Goal: Task Accomplishment & Management: Manage account settings

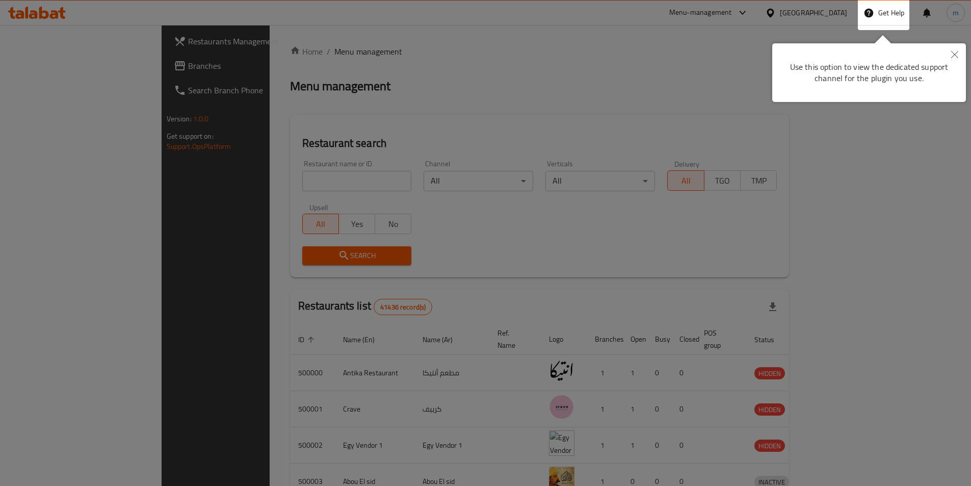
click at [954, 61] on button "Close" at bounding box center [955, 54] width 22 height 23
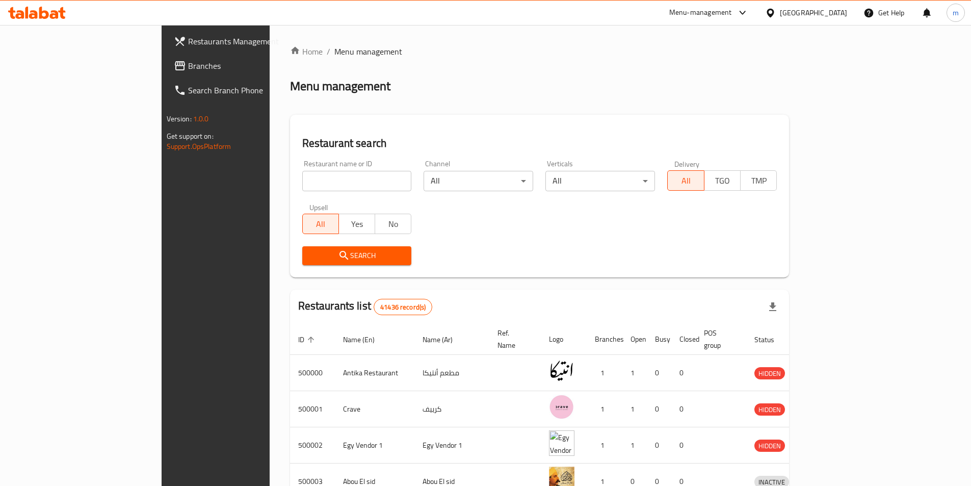
click at [780, 12] on div at bounding box center [772, 12] width 15 height 11
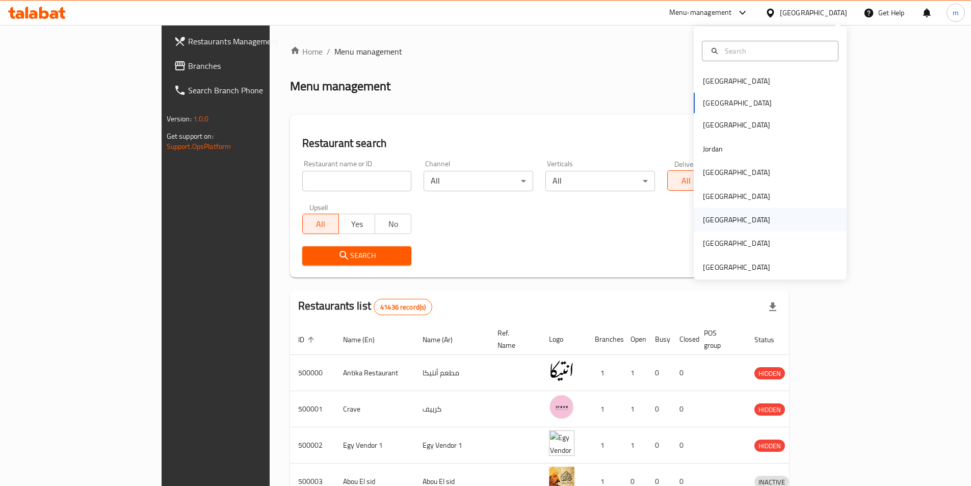
click at [756, 216] on div "[GEOGRAPHIC_DATA]" at bounding box center [770, 219] width 153 height 23
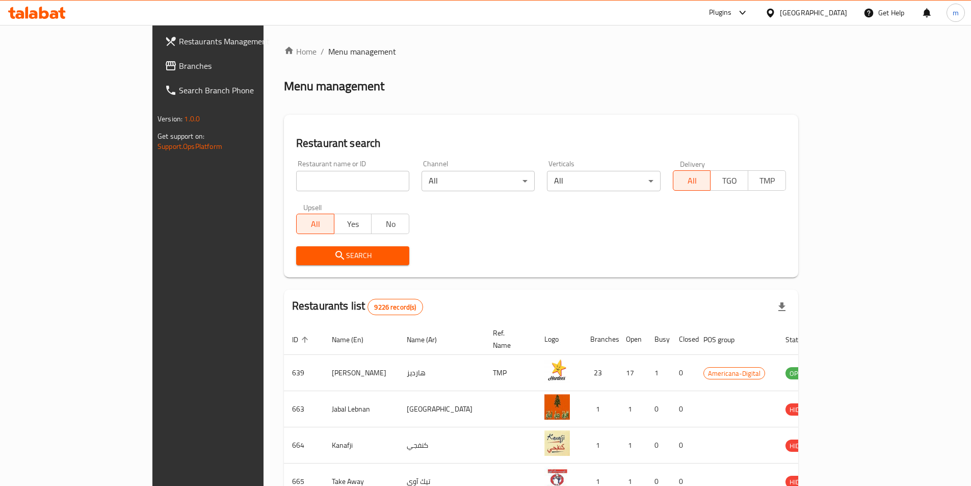
click at [179, 66] on span "Branches" at bounding box center [242, 66] width 127 height 12
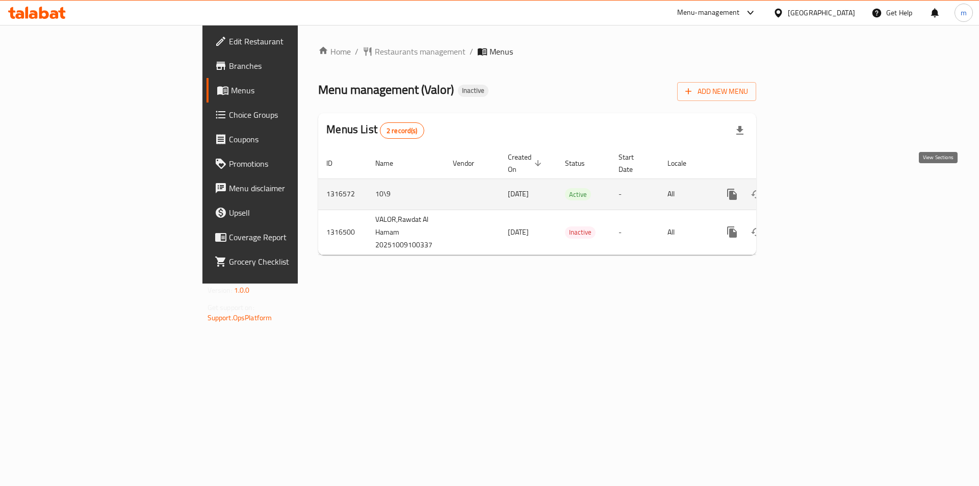
click at [810, 190] on icon "enhanced table" at bounding box center [805, 194] width 9 height 9
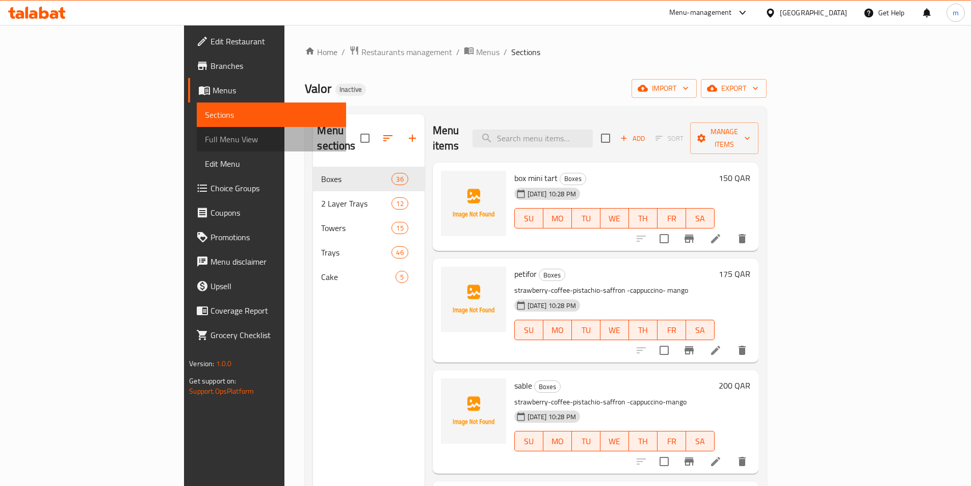
click at [205, 141] on span "Full Menu View" at bounding box center [271, 139] width 133 height 12
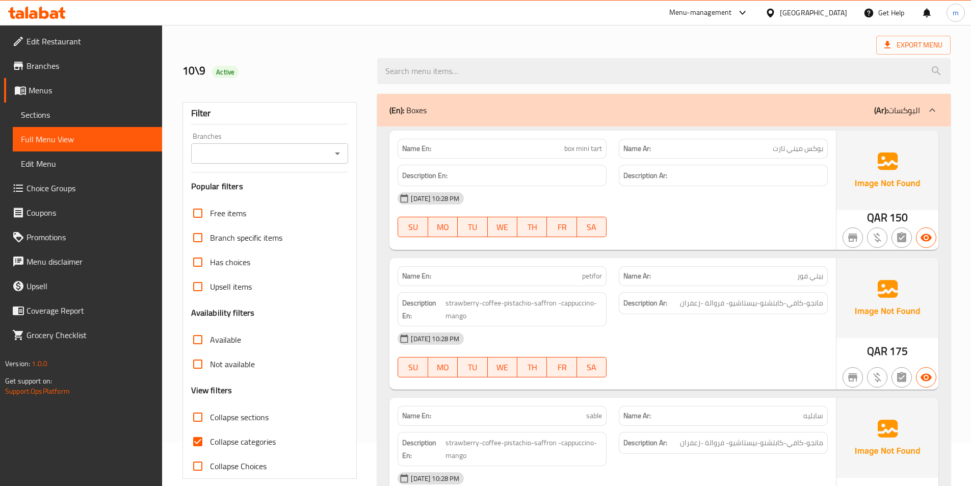
scroll to position [102, 0]
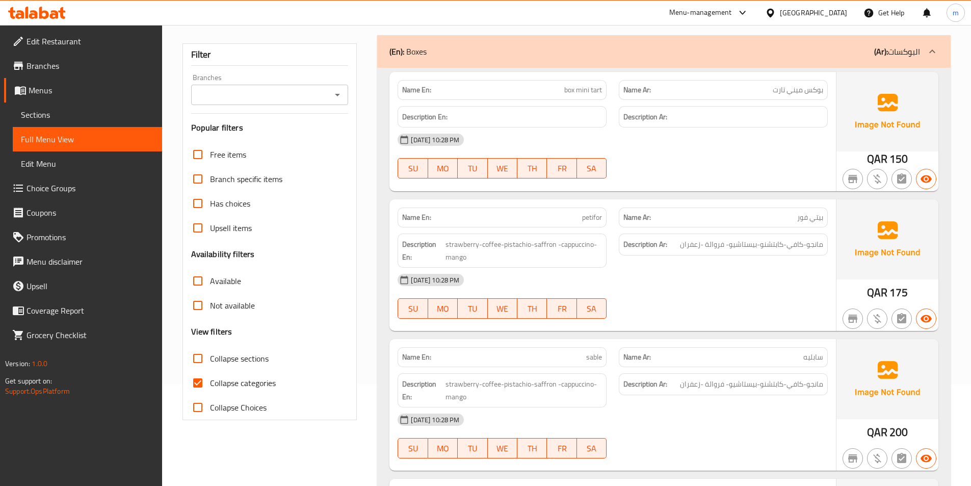
click at [256, 382] on span "Collapse categories" at bounding box center [243, 383] width 66 height 12
click at [210, 382] on input "Collapse categories" at bounding box center [198, 383] width 24 height 24
checkbox input "false"
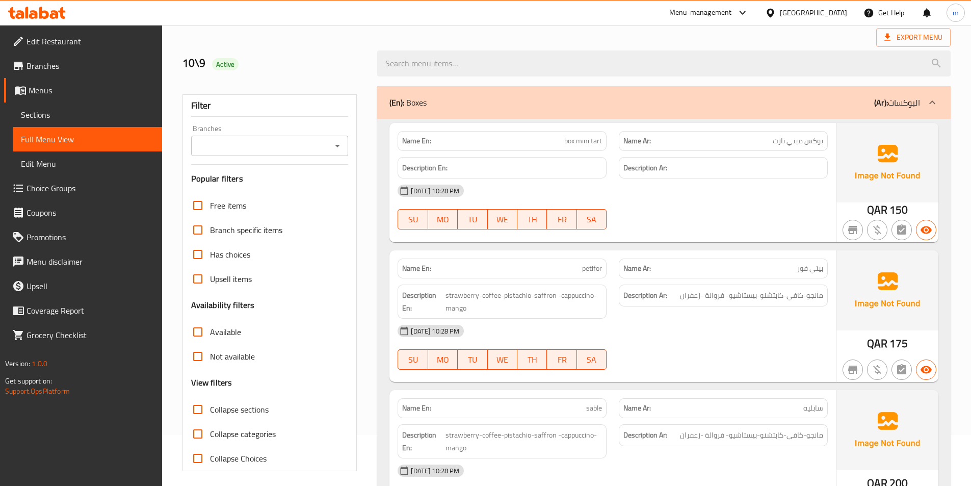
scroll to position [0, 0]
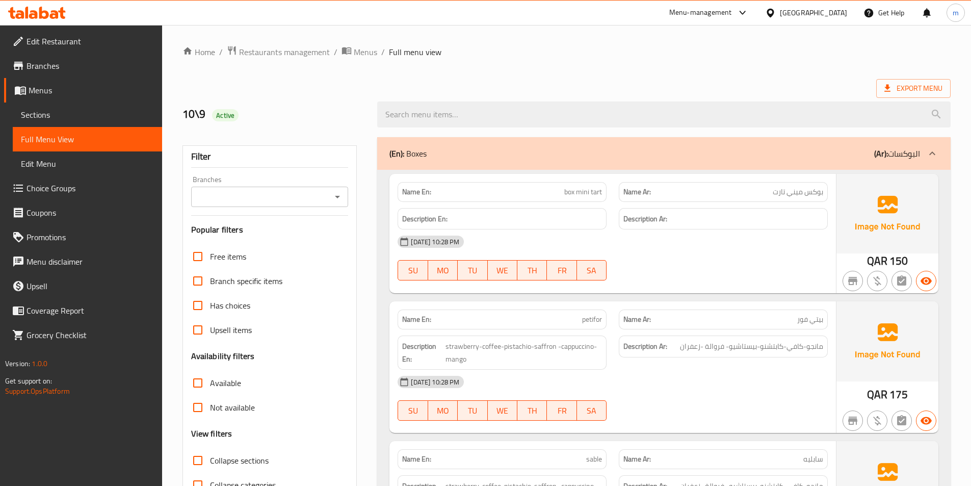
click at [745, 164] on div "(En): Boxes (Ar): البوكسات" at bounding box center [663, 153] width 573 height 33
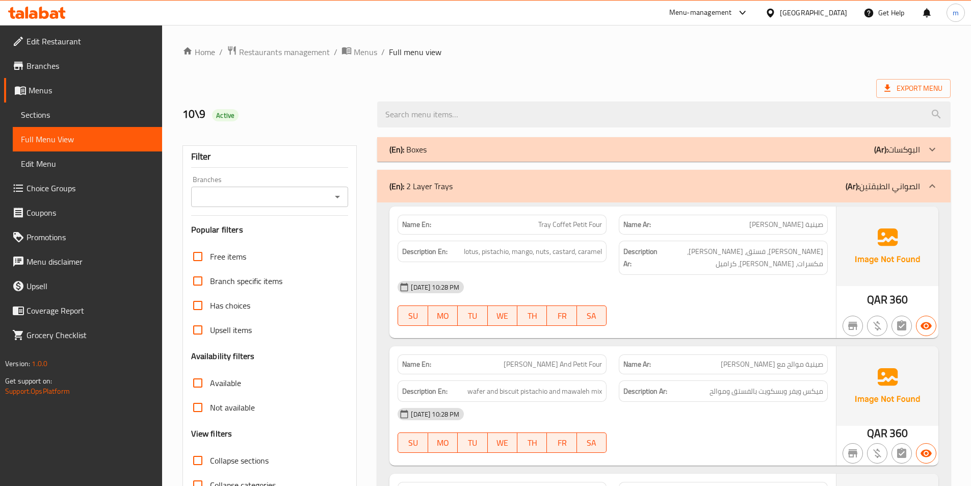
click at [838, 180] on div "(En): 2 Layer Trays (Ar): الصواني الطبقتين" at bounding box center [654, 186] width 531 height 12
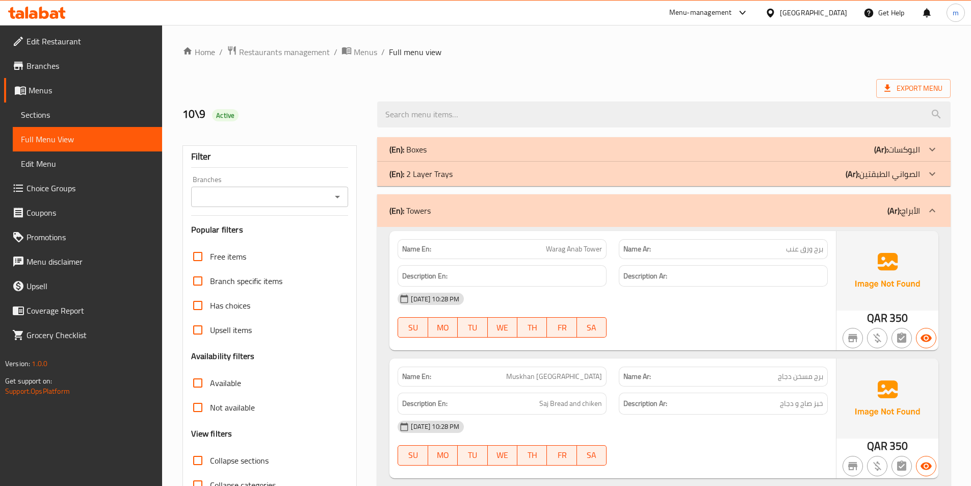
click at [838, 202] on div "(En): Towers (Ar): الأبراج" at bounding box center [663, 210] width 573 height 33
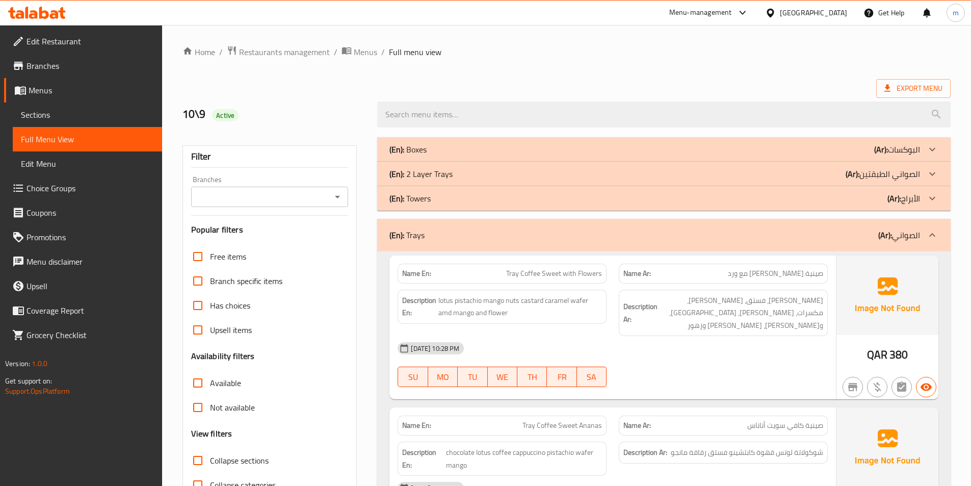
click at [824, 223] on div "(En): Trays (Ar): الصواني" at bounding box center [663, 235] width 573 height 33
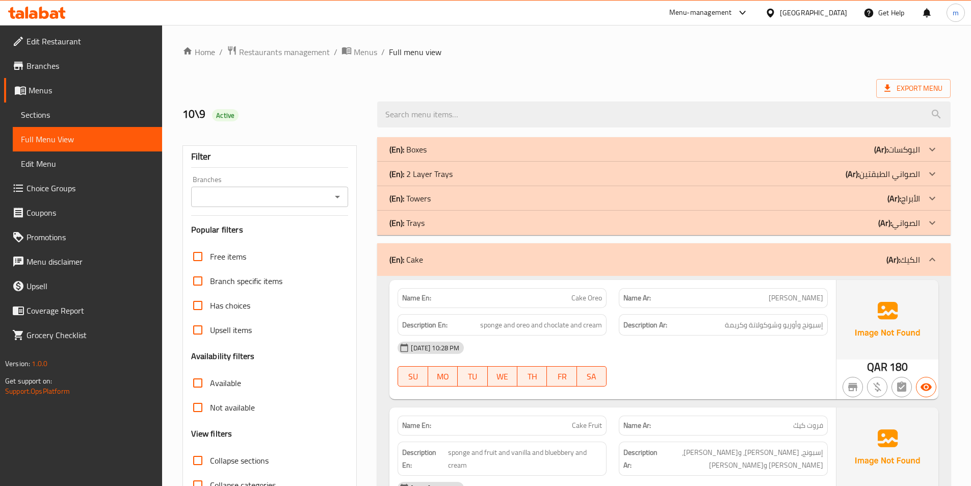
click at [814, 255] on div "(En): Cake (Ar): الكيك" at bounding box center [654, 259] width 531 height 12
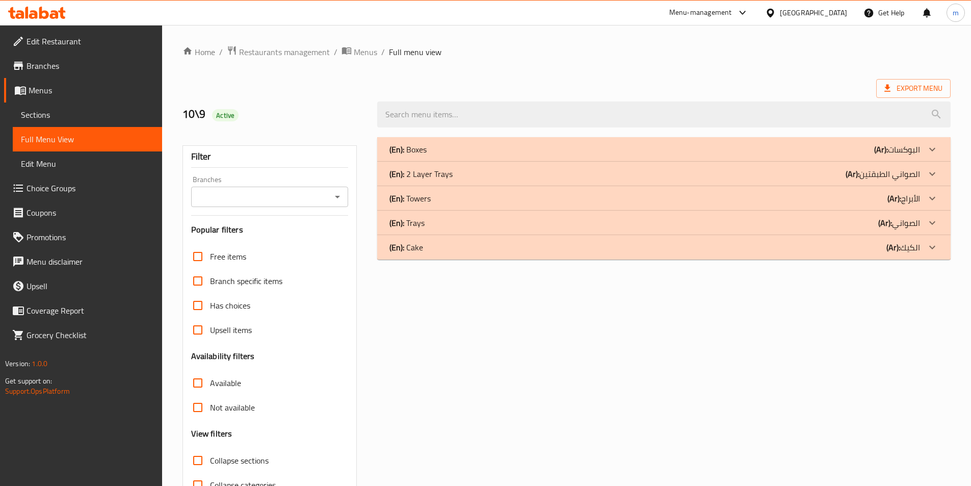
click at [830, 217] on div "(En): Trays (Ar): الصواني" at bounding box center [654, 223] width 531 height 12
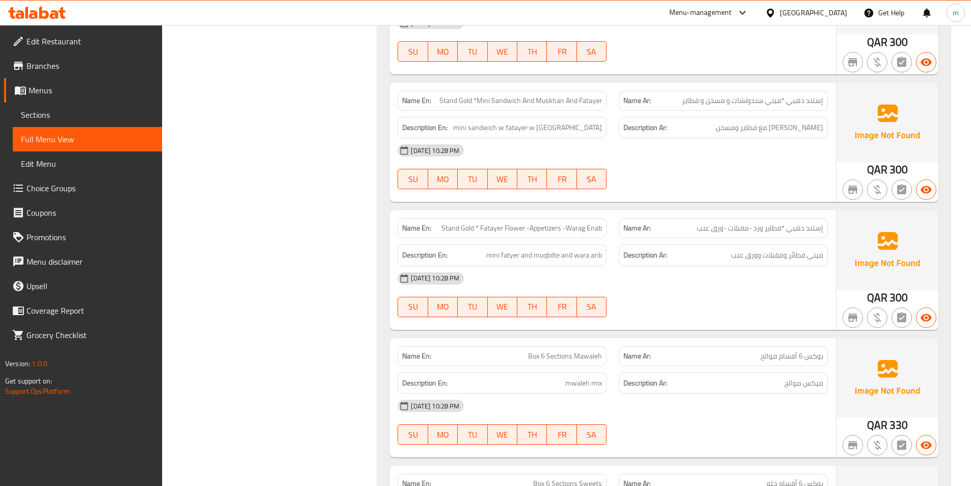
scroll to position [4282, 0]
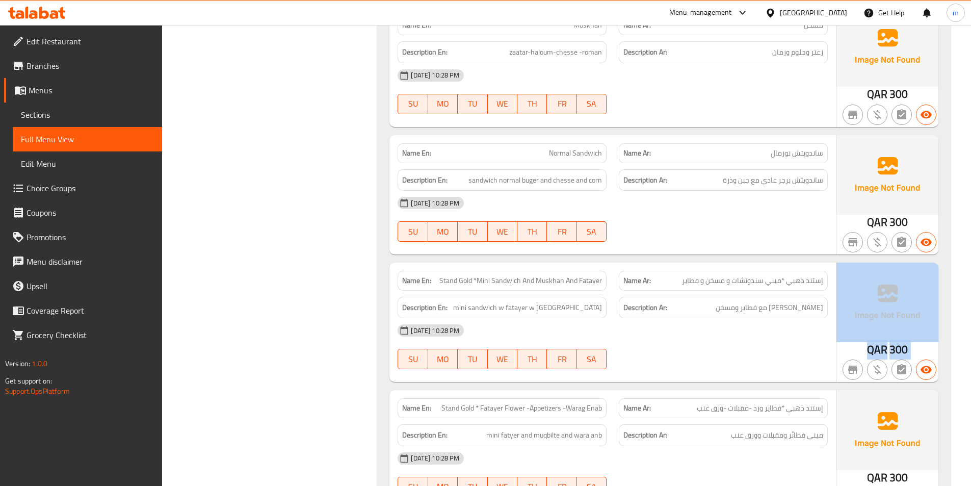
drag, startPoint x: 971, startPoint y: 334, endPoint x: 973, endPoint y: 304, distance: 30.1
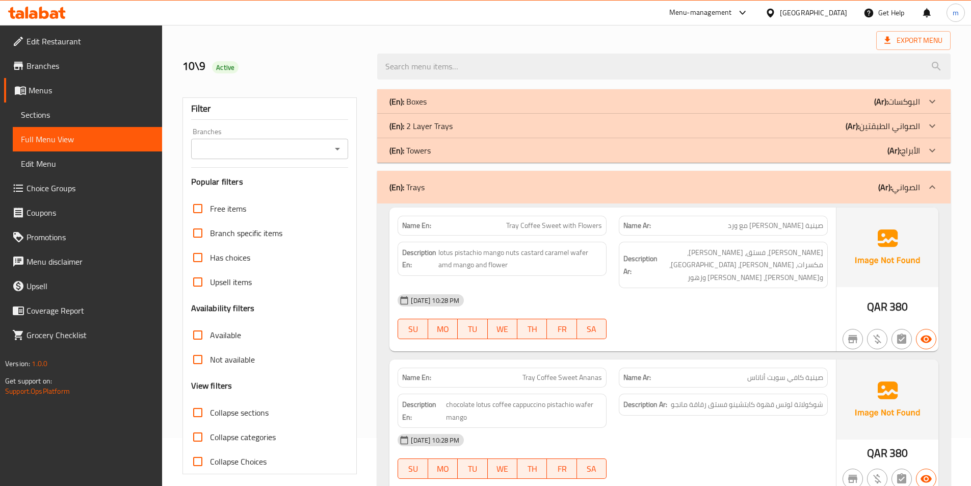
scroll to position [44, 0]
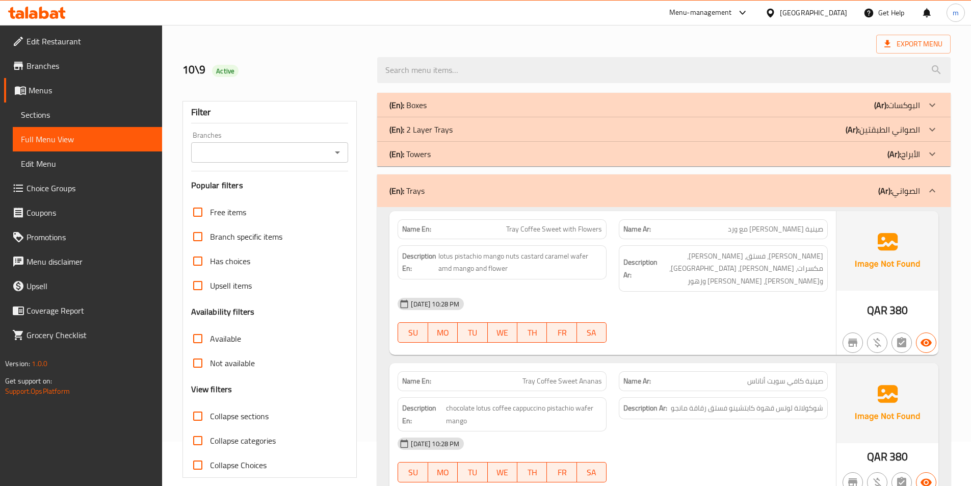
click at [757, 130] on div "(En): 2 Layer Trays (Ar): الصواني الطبقتين" at bounding box center [654, 129] width 531 height 12
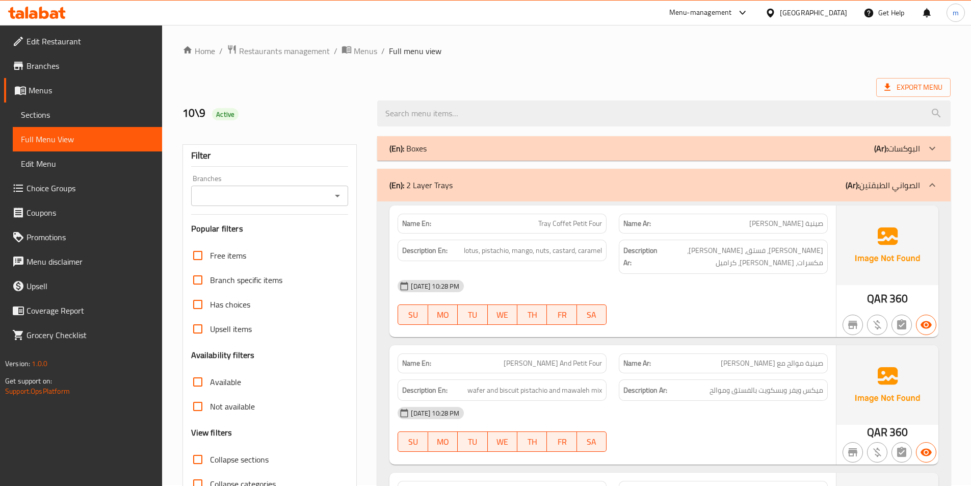
scroll to position [0, 0]
click at [865, 181] on p "(Ar): الصواني الطبقتين" at bounding box center [883, 186] width 74 height 12
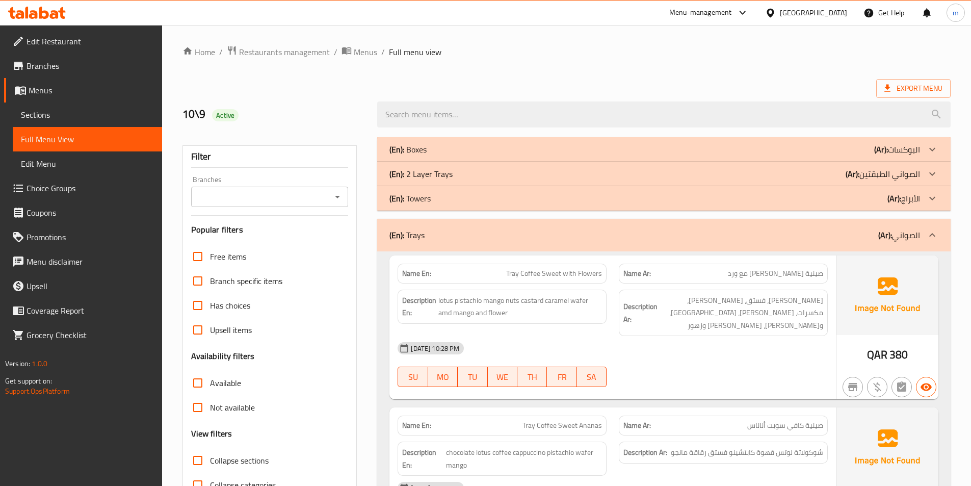
click at [880, 225] on div "(En): Trays (Ar): الصواني" at bounding box center [663, 235] width 573 height 33
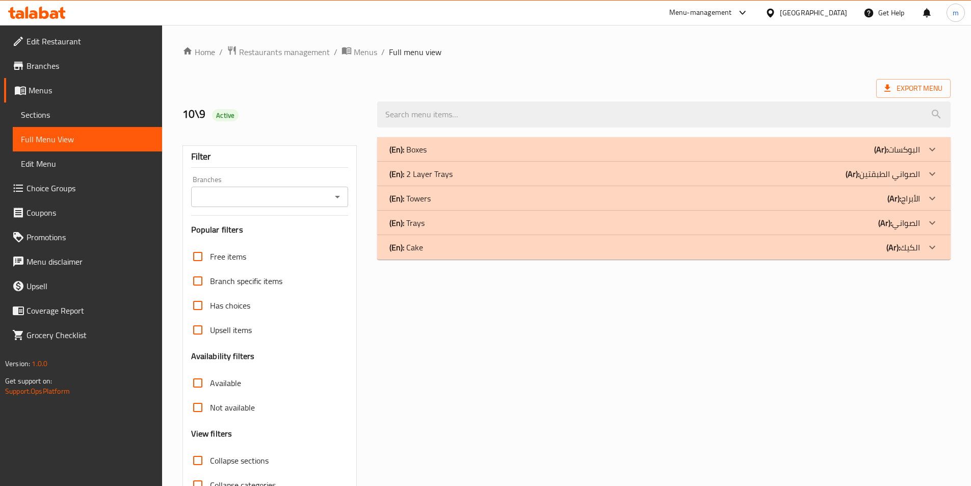
click at [241, 454] on span "Collapse sections" at bounding box center [239, 460] width 59 height 12
click at [210, 454] on input "Collapse sections" at bounding box center [198, 460] width 24 height 24
click at [241, 454] on span "Collapse sections" at bounding box center [239, 460] width 59 height 12
click at [210, 454] on input "Collapse sections" at bounding box center [198, 460] width 24 height 24
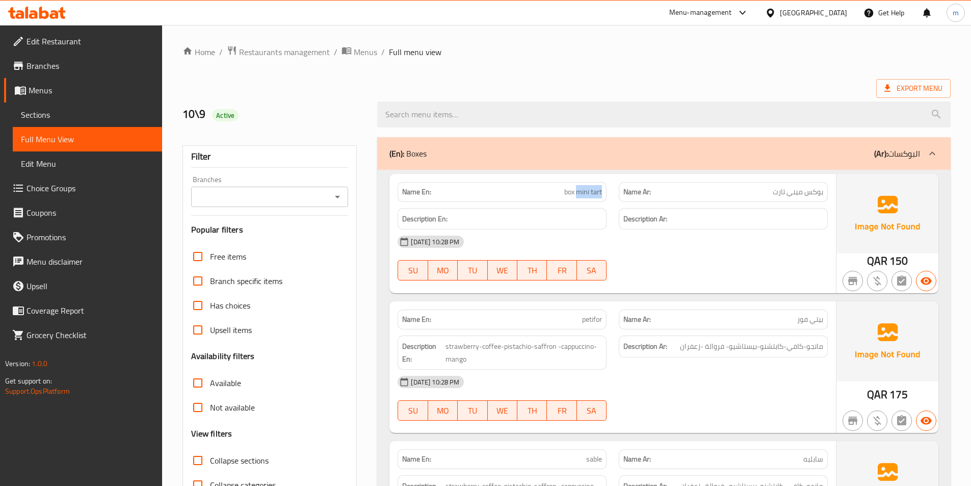
drag, startPoint x: 578, startPoint y: 192, endPoint x: 779, endPoint y: 177, distance: 202.4
click at [611, 188] on div "Name En: box mini tart" at bounding box center [501, 192] width 221 height 32
copy span "mini tart"
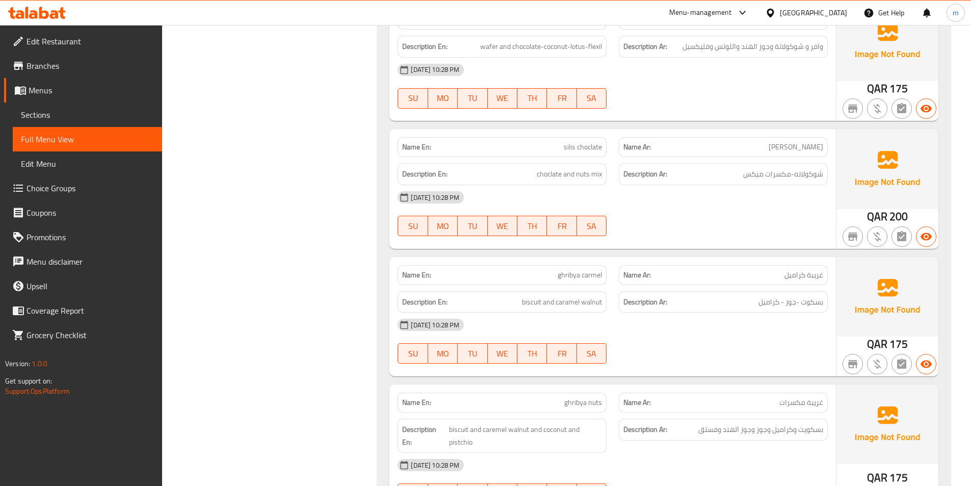
scroll to position [1121, 0]
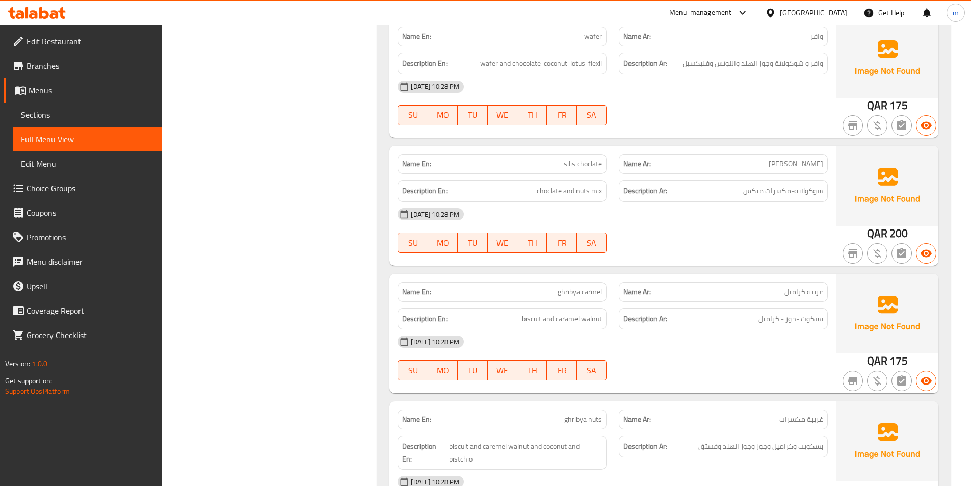
click at [567, 282] on div "Name En: ghribya carmel" at bounding box center [502, 292] width 209 height 20
click at [571, 286] on span "ghribya carmel" at bounding box center [580, 291] width 44 height 11
copy span "ghribya carmel"
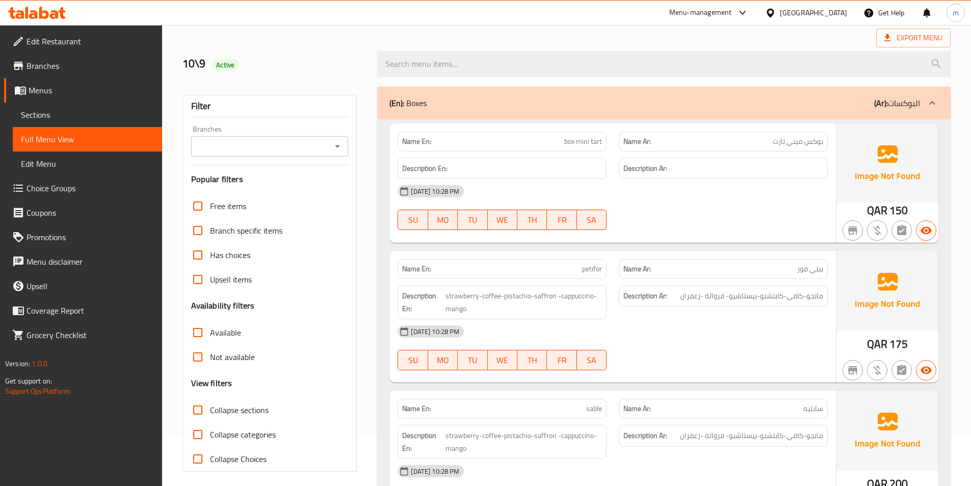
scroll to position [153, 0]
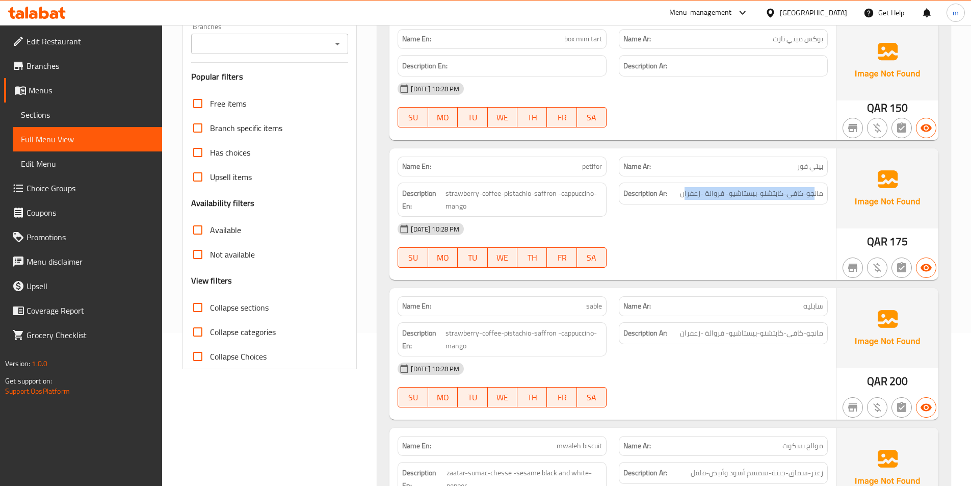
drag, startPoint x: 813, startPoint y: 194, endPoint x: 684, endPoint y: 205, distance: 129.5
click at [684, 205] on div "Description Ar: مانجو-كافي-كابتشنو-بيستاشيو- فروالة -زعفران" at bounding box center [723, 199] width 221 height 46
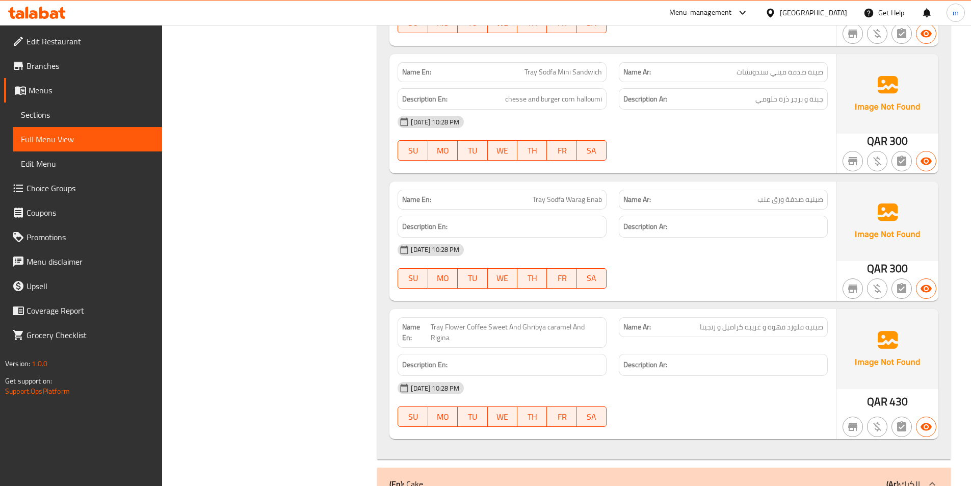
scroll to position [14401, 0]
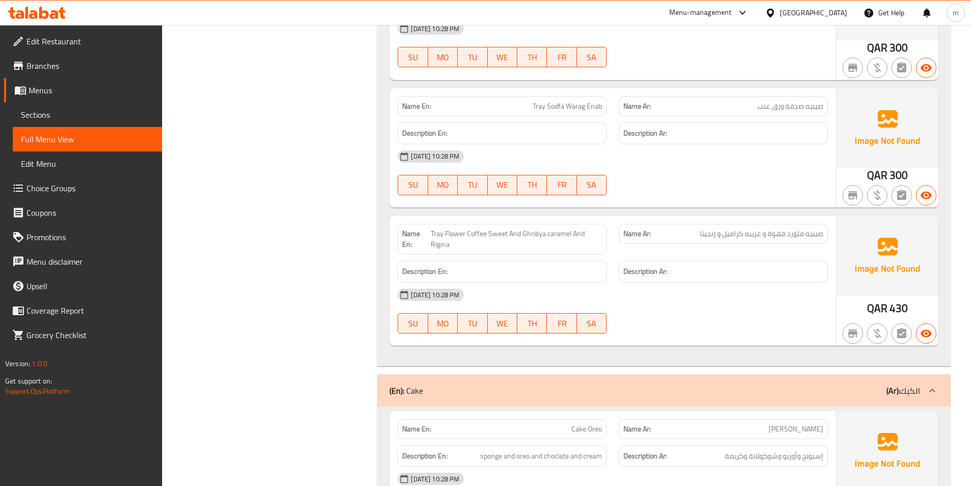
click at [748, 374] on div "(En): Cake (Ar): الكيك" at bounding box center [663, 390] width 573 height 33
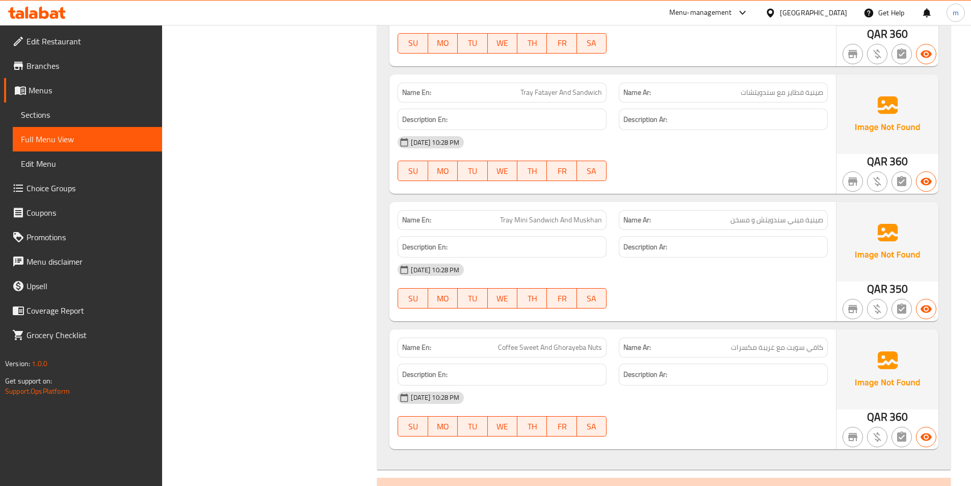
scroll to position [6194, 0]
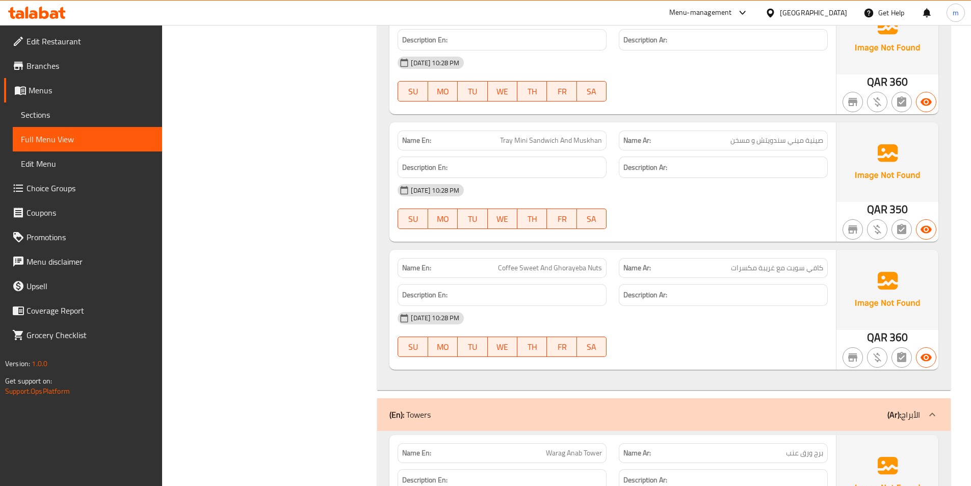
click at [765, 398] on div "(En): Towers (Ar): الأبراج" at bounding box center [663, 414] width 573 height 33
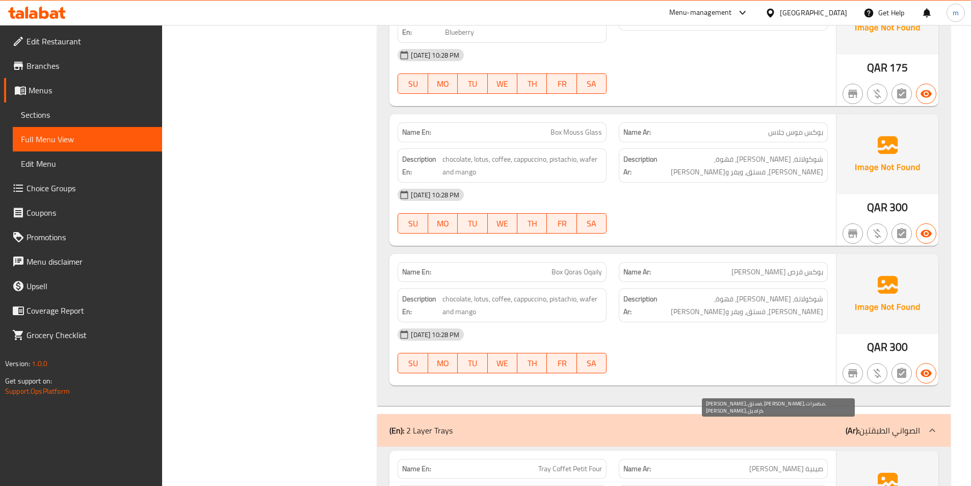
scroll to position [4665, 0]
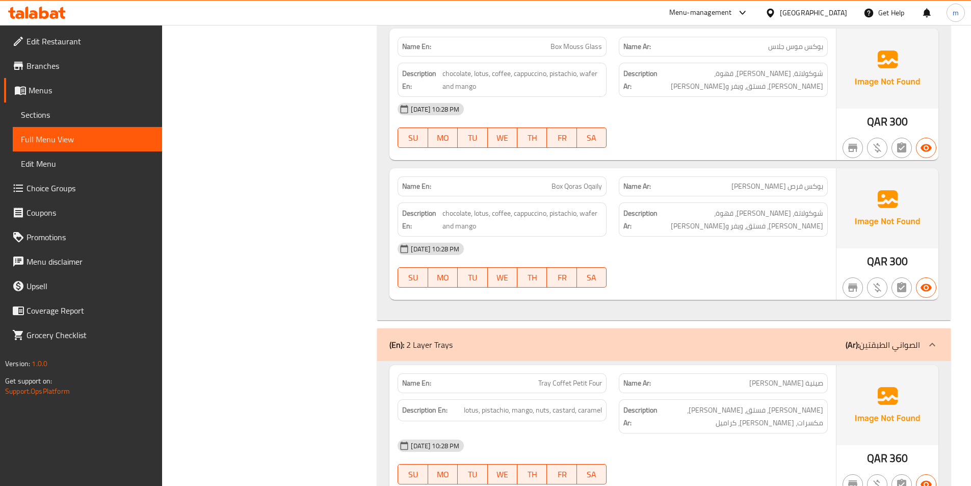
click at [777, 328] on div "(En): 2 Layer Trays (Ar): الصواني الطبقتين" at bounding box center [663, 344] width 573 height 33
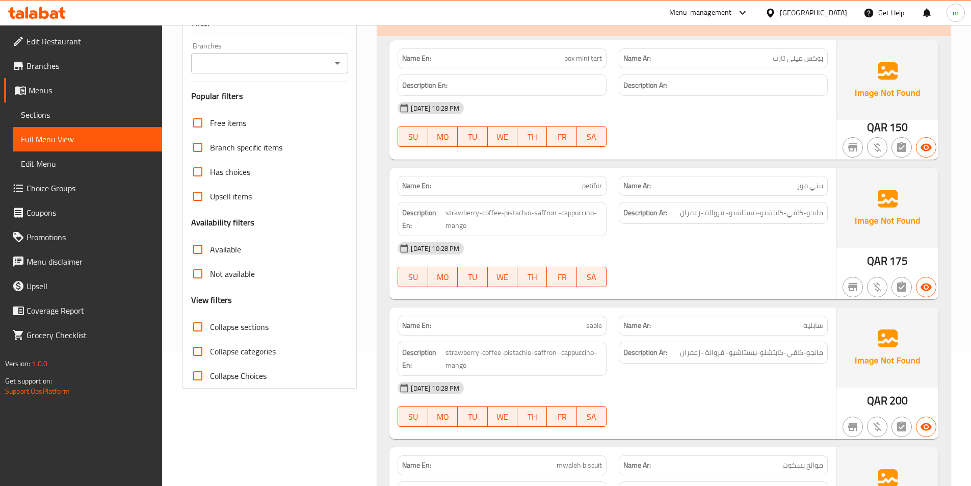
scroll to position [0, 0]
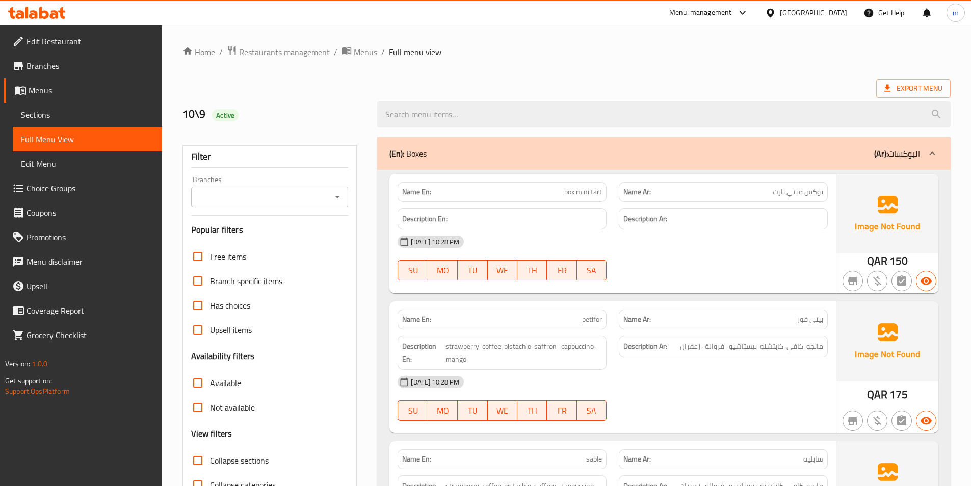
click at [750, 142] on div "(En): Boxes (Ar): البوكسات" at bounding box center [663, 153] width 573 height 33
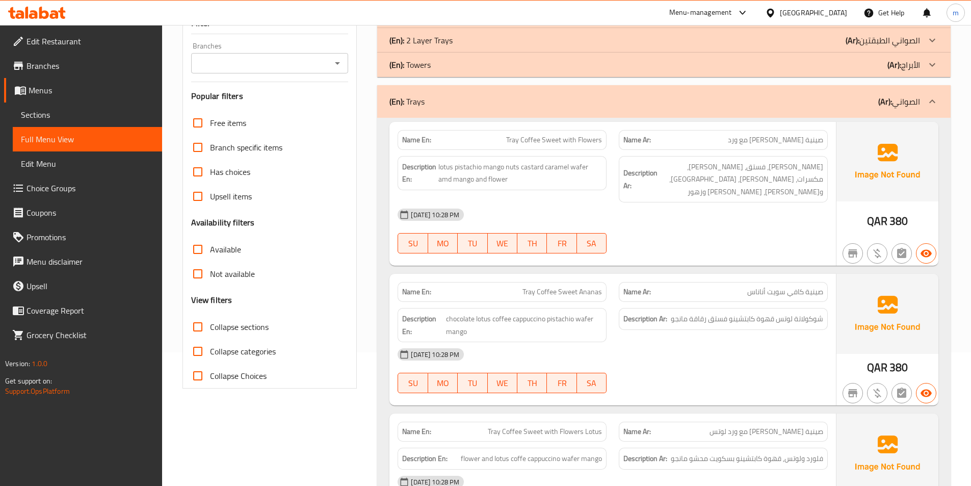
scroll to position [193, 0]
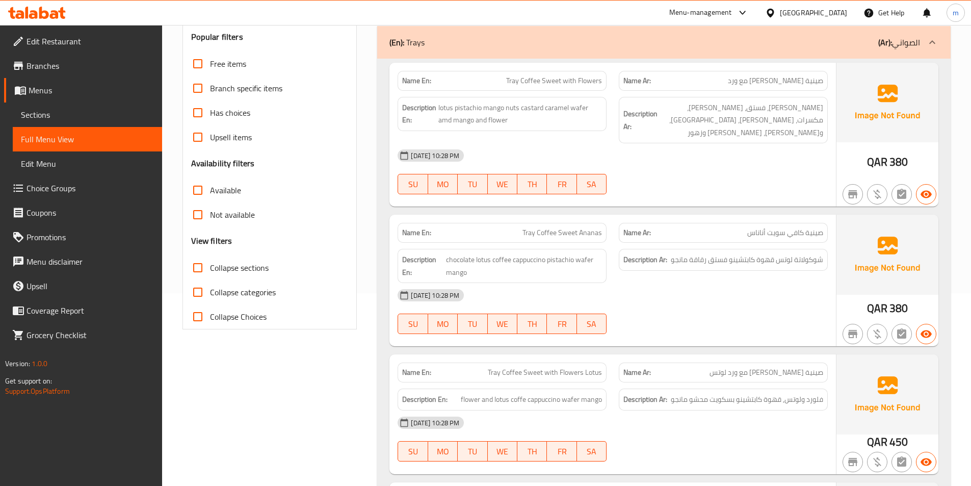
click at [821, 165] on div "09-10-2025 10:28 PM SU MO TU WE TH FR SA" at bounding box center [612, 171] width 442 height 57
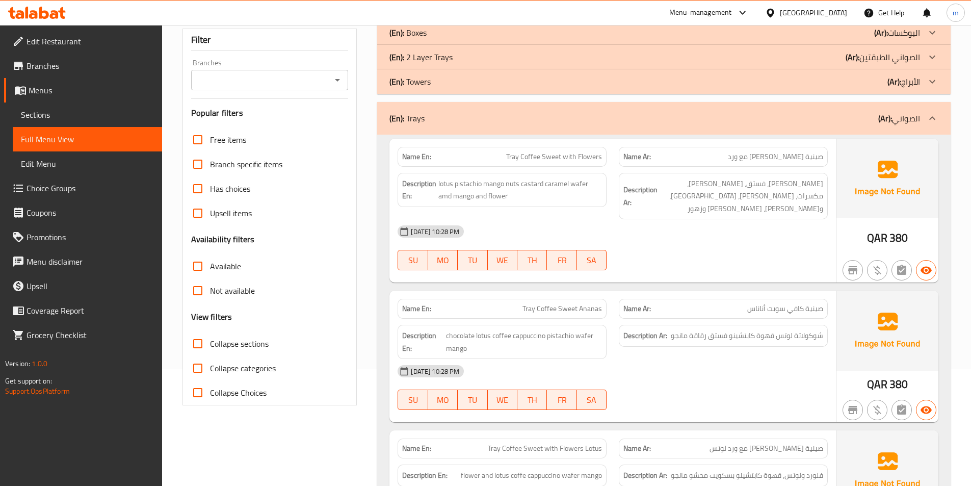
scroll to position [102, 0]
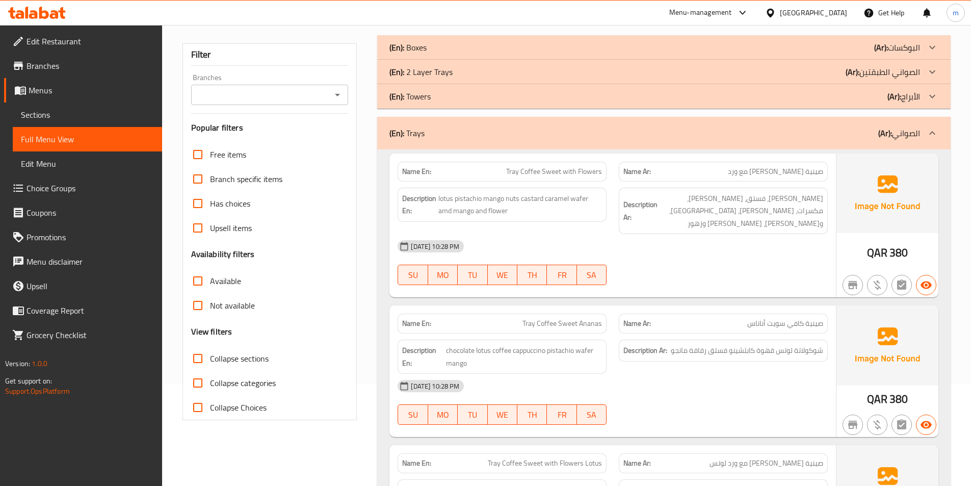
click at [856, 136] on div "(En): Trays (Ar): الصواني" at bounding box center [654, 133] width 531 height 12
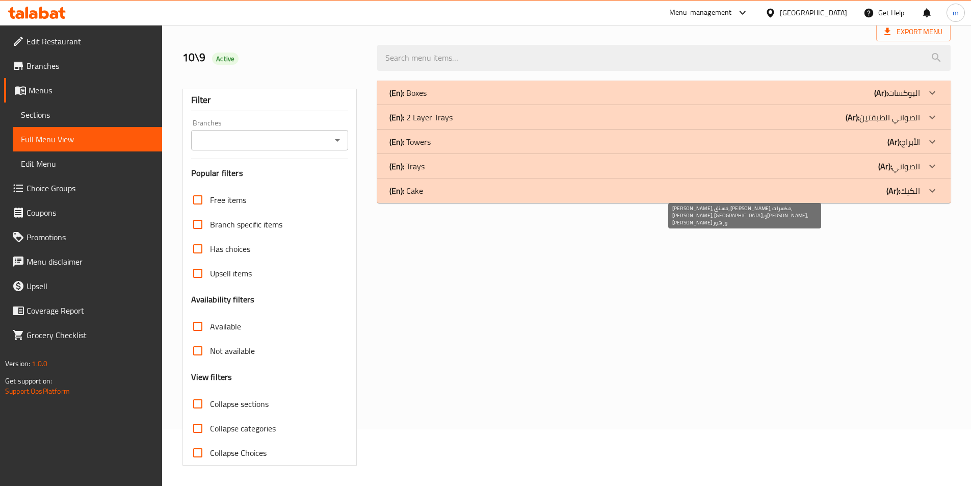
scroll to position [57, 0]
click at [827, 189] on div "(En): Cake (Ar): الكيك" at bounding box center [654, 191] width 531 height 12
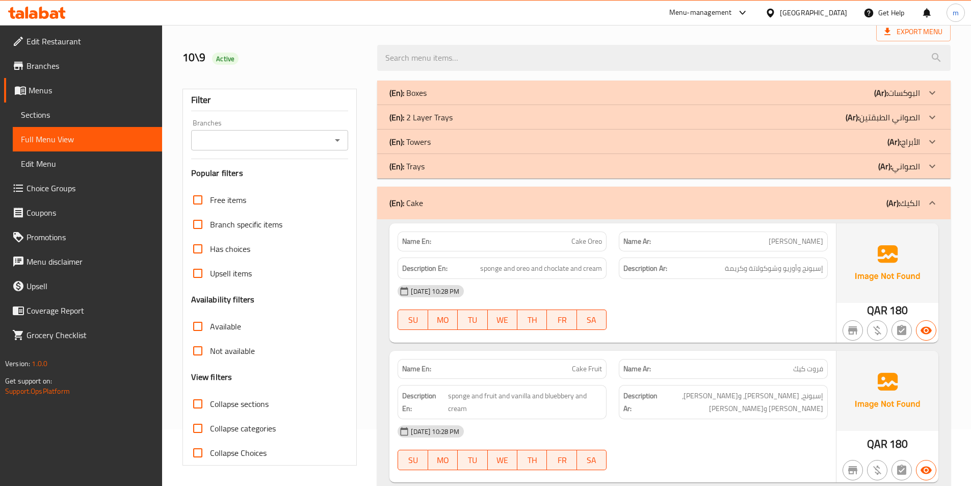
click at [831, 194] on div "(En): Cake (Ar): الكيك" at bounding box center [663, 203] width 573 height 33
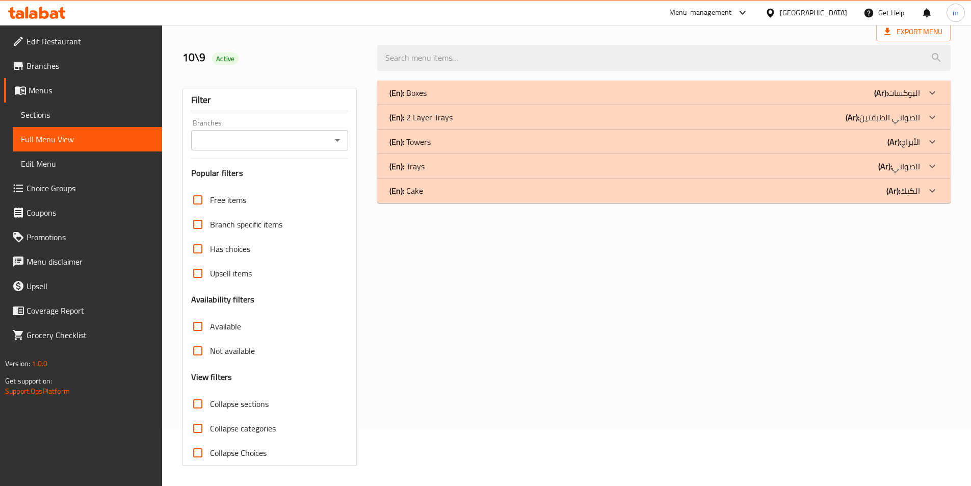
click at [844, 121] on div "(En): 2 Layer Trays (Ar): الصواني الطبقتين" at bounding box center [654, 117] width 531 height 12
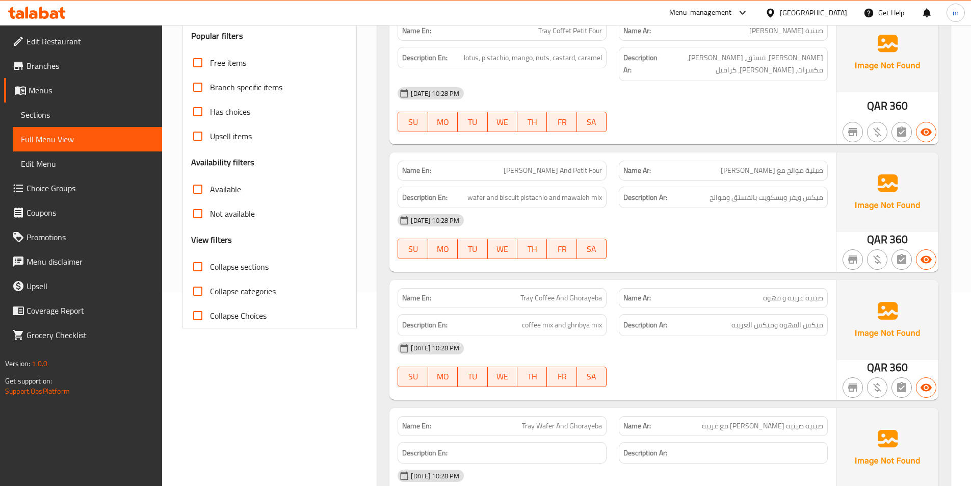
scroll to position [51, 0]
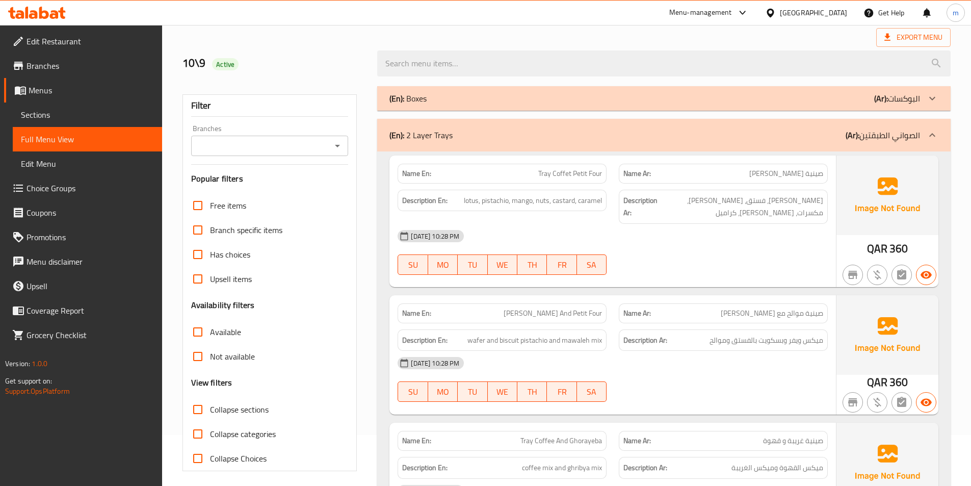
click at [771, 90] on div "(En): Boxes (Ar): البوكسات" at bounding box center [663, 98] width 573 height 24
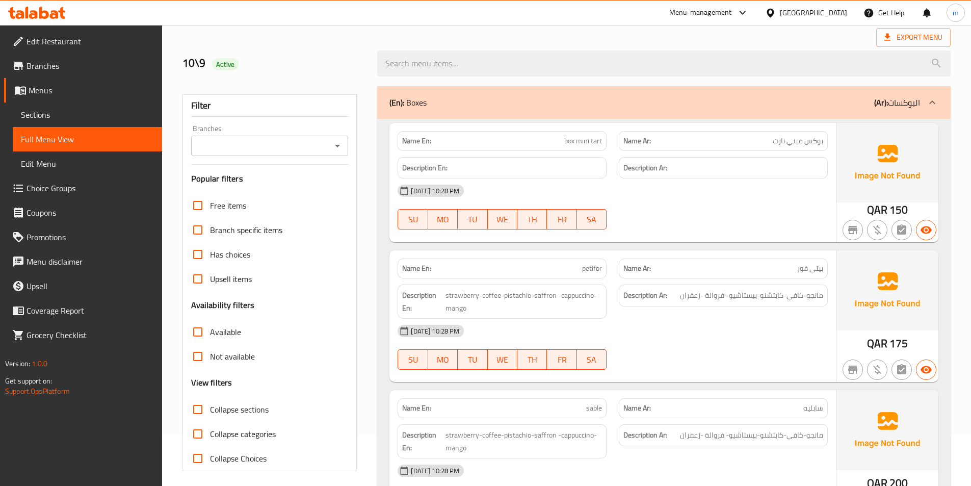
click at [771, 90] on div "(En): Boxes (Ar): البوكسات" at bounding box center [663, 102] width 573 height 33
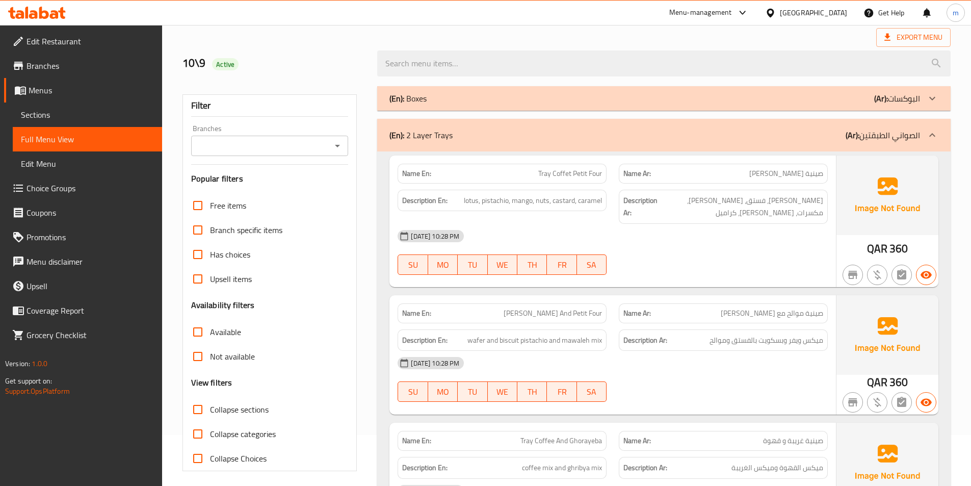
click at [238, 405] on span "Collapse sections" at bounding box center [239, 409] width 59 height 12
click at [210, 405] on input "Collapse sections" at bounding box center [198, 409] width 24 height 24
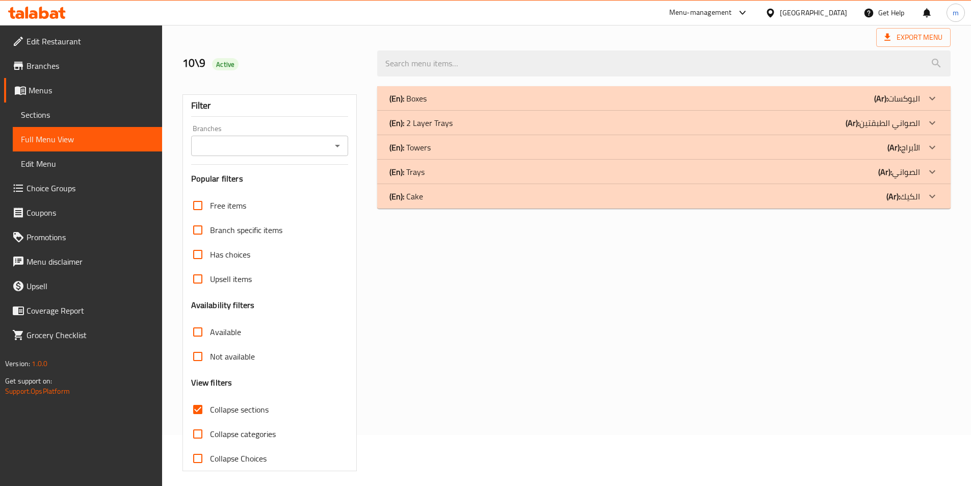
click at [238, 405] on span "Collapse sections" at bounding box center [239, 409] width 59 height 12
click at [210, 405] on input "Collapse sections" at bounding box center [198, 409] width 24 height 24
checkbox input "false"
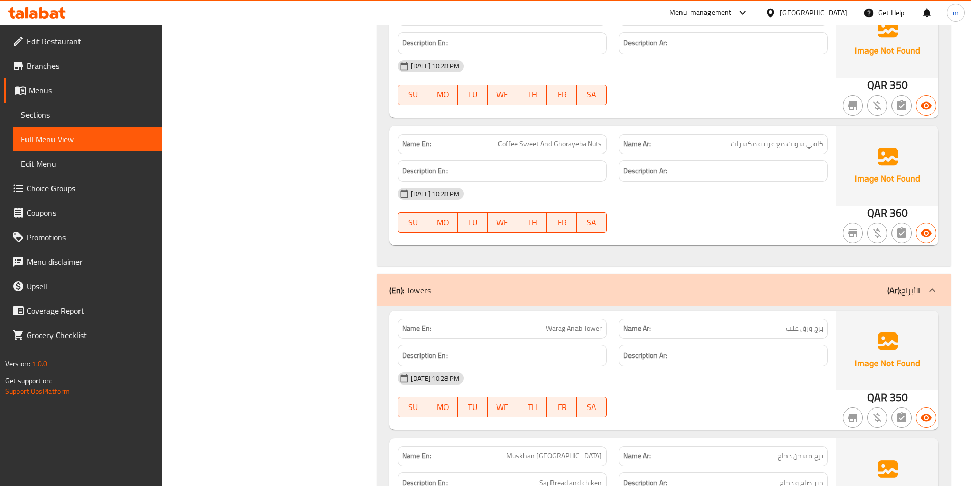
scroll to position [8364, 0]
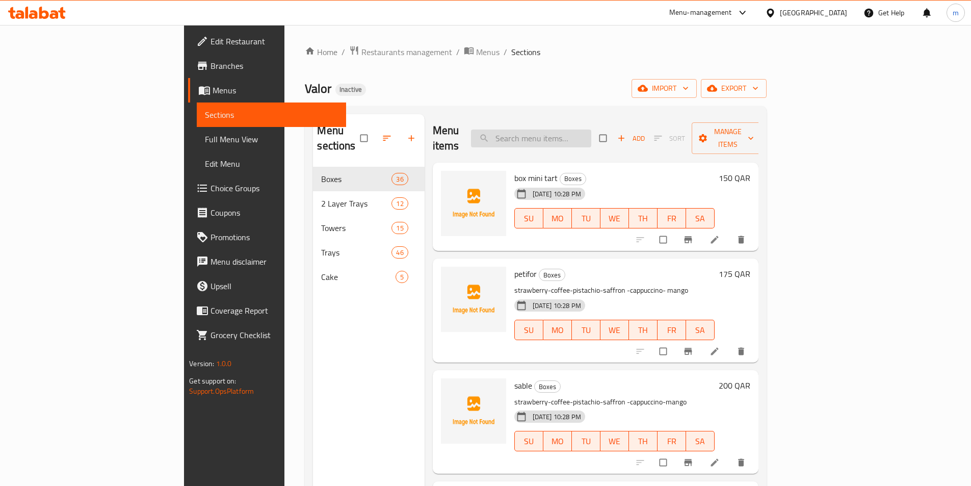
click at [591, 129] on input "search" at bounding box center [531, 138] width 120 height 18
paste input "Tray coffet pitefor"
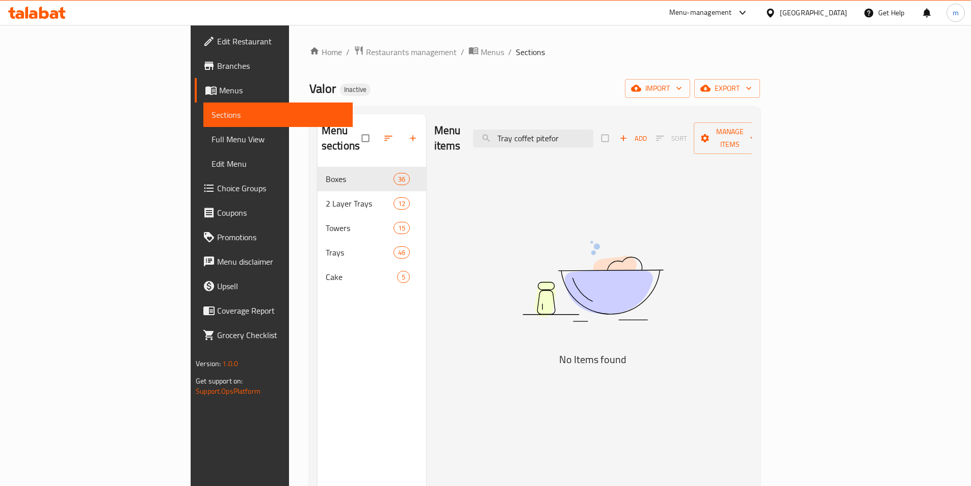
drag, startPoint x: 638, startPoint y: 146, endPoint x: 637, endPoint y: 141, distance: 5.1
click at [638, 146] on div "Menu items Tray coffet pitefor Add Sort Manage items" at bounding box center [593, 138] width 318 height 48
click at [637, 140] on div "Menu items Tray coffet pitefor Add Sort Manage items" at bounding box center [593, 138] width 318 height 48
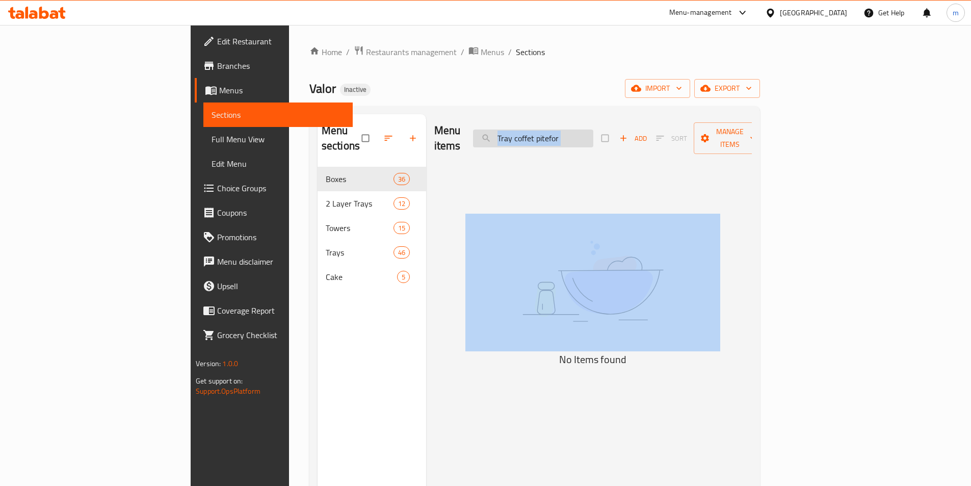
click at [593, 133] on input "Tray coffet pitefor" at bounding box center [533, 138] width 120 height 18
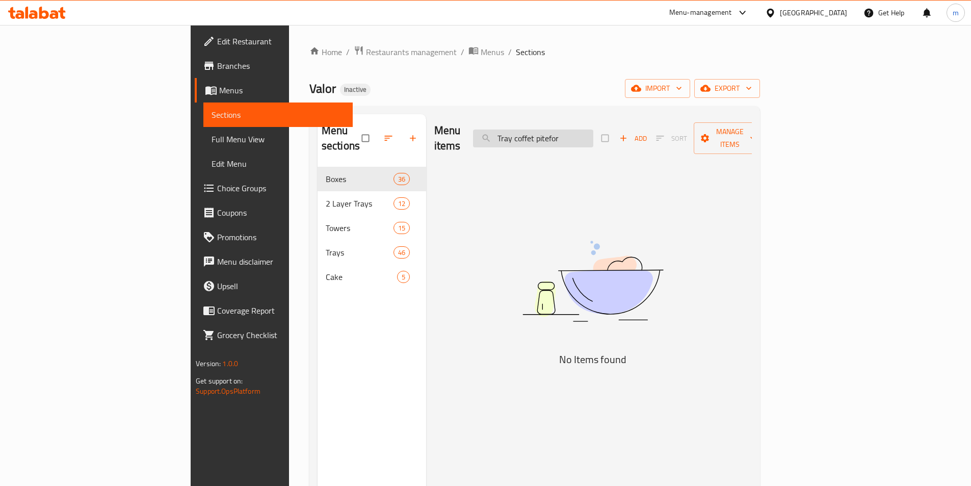
click at [593, 133] on input "Tray coffet pitefor" at bounding box center [533, 138] width 120 height 18
paste input "mwaleh and piti"
click at [567, 130] on input "Tray mwaleh and pitifor" at bounding box center [533, 138] width 120 height 18
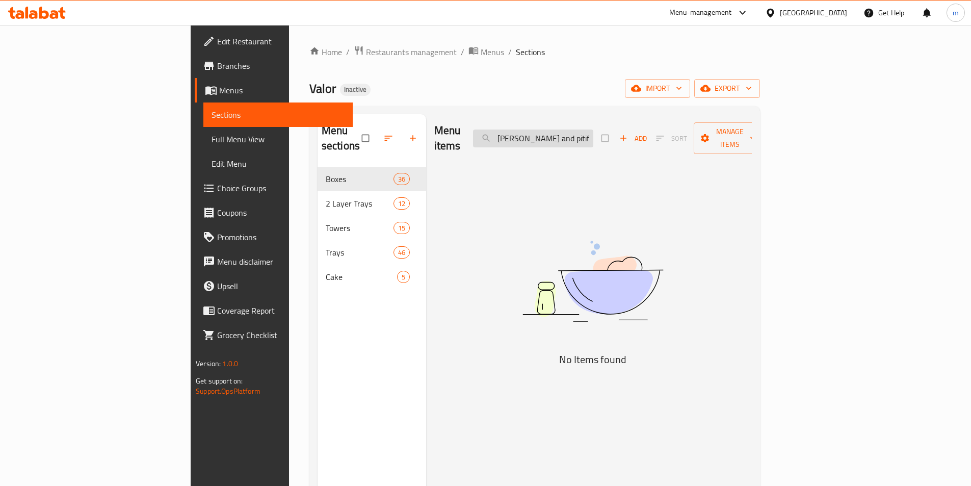
click at [567, 130] on input "Tray mwaleh and pitifor" at bounding box center [533, 138] width 120 height 18
paste input "wafer and ghribya"
click at [593, 133] on input "Tray wafer and ghribya" at bounding box center [533, 138] width 120 height 18
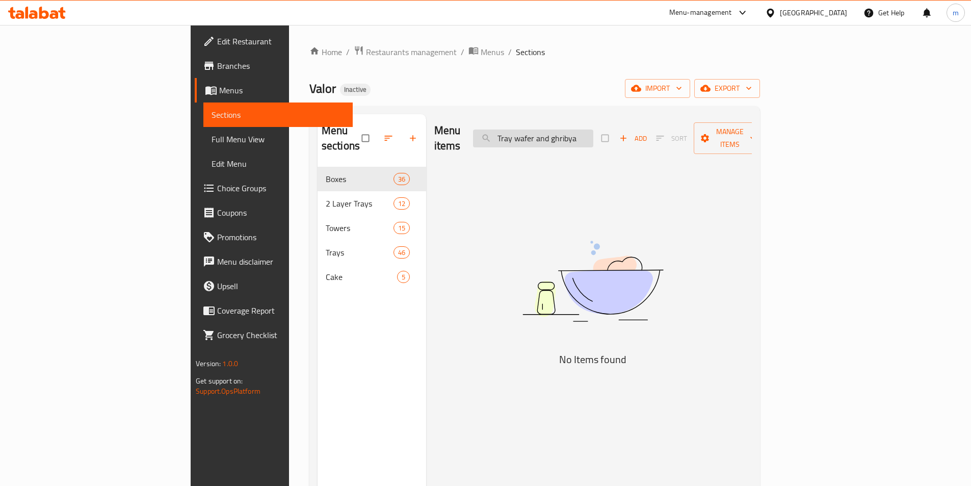
paste input "coffee stand"
click at [593, 132] on input "Tray coffee stand" at bounding box center [533, 138] width 120 height 18
paste input "tray mawleh"
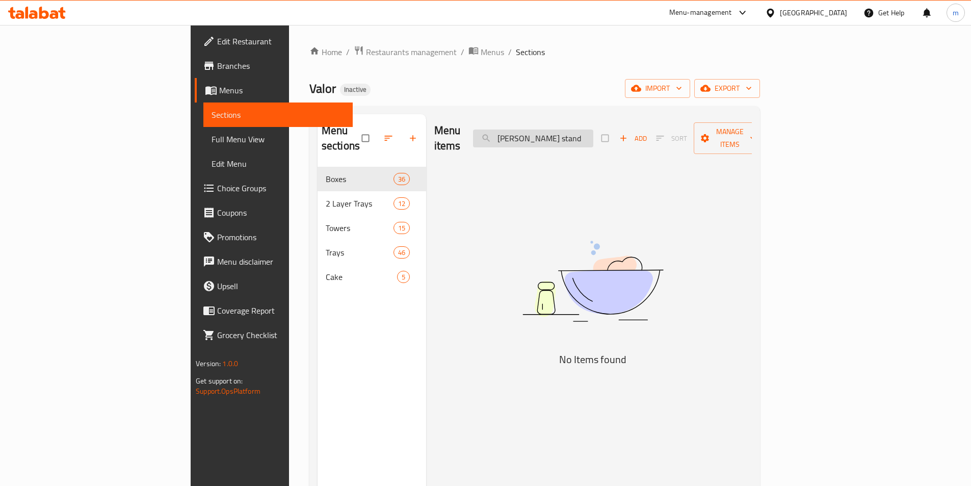
click at [589, 134] on input "tray mawleh stand" at bounding box center [533, 138] width 120 height 18
paste input "ower ghribya warppe"
type input "tower ghribya warpped"
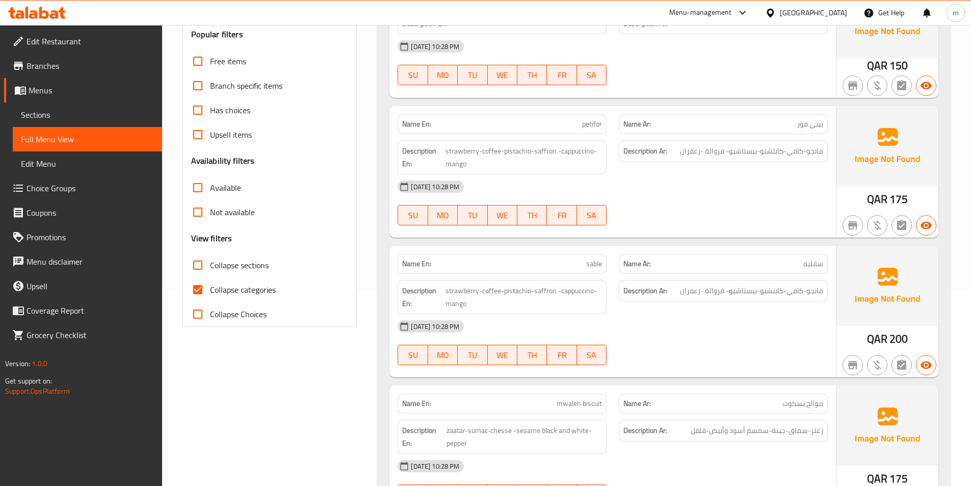
scroll to position [306, 0]
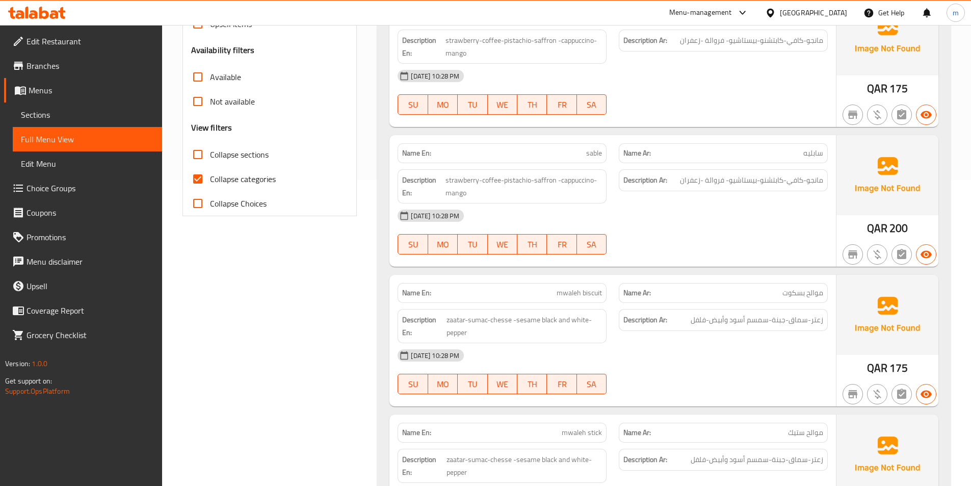
click at [245, 145] on label "Collapse sections" at bounding box center [227, 154] width 83 height 24
click at [210, 145] on input "Collapse sections" at bounding box center [198, 154] width 24 height 24
checkbox input "true"
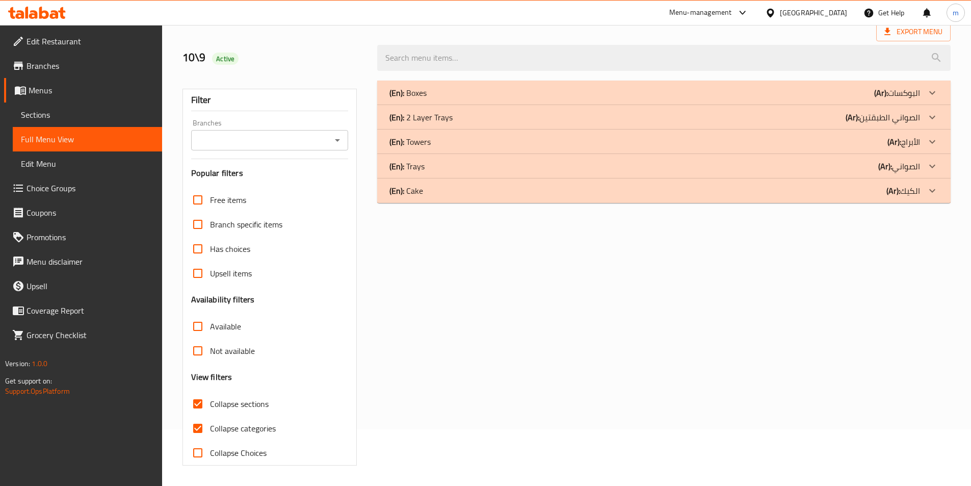
click at [243, 422] on span "Collapse categories" at bounding box center [243, 428] width 66 height 12
click at [210, 416] on input "Collapse categories" at bounding box center [198, 428] width 24 height 24
checkbox input "false"
click at [856, 172] on div "(En): Trays (Ar): الصواني" at bounding box center [654, 166] width 531 height 12
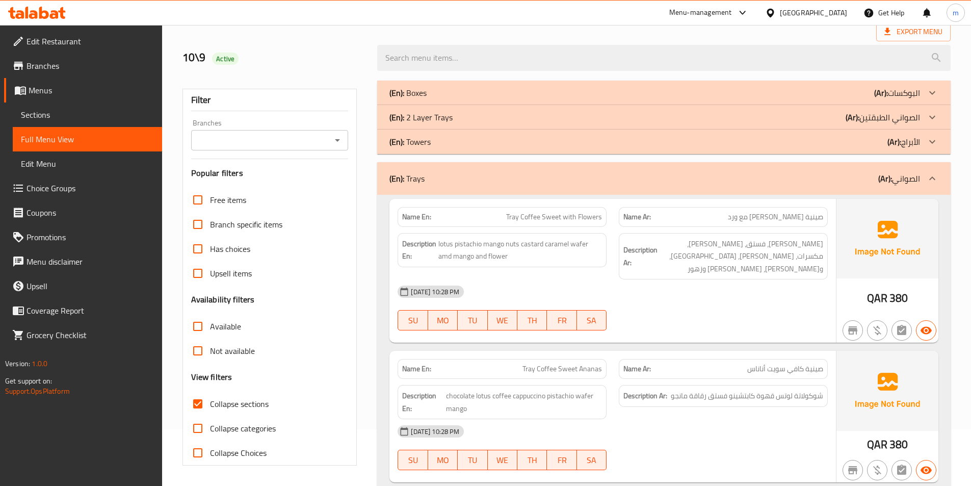
click at [860, 117] on p "(Ar): الصواني الطبقتين" at bounding box center [883, 117] width 74 height 12
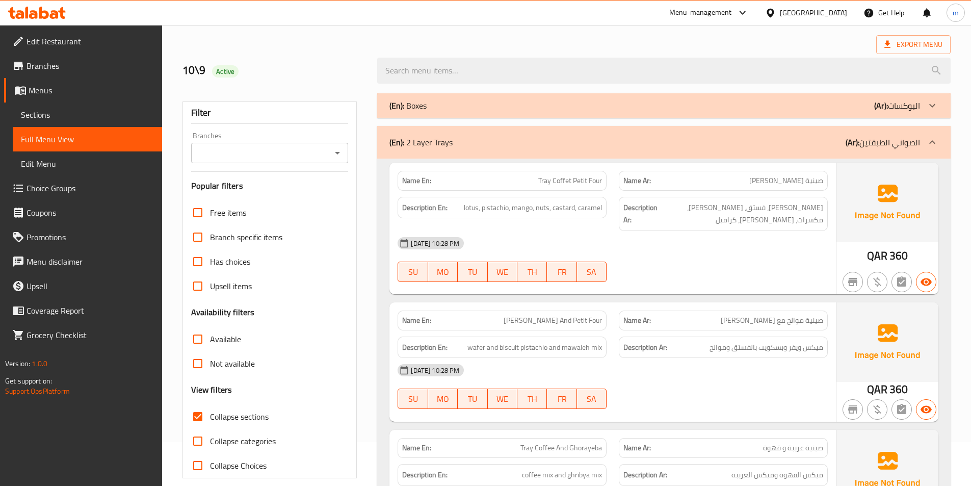
scroll to position [102, 0]
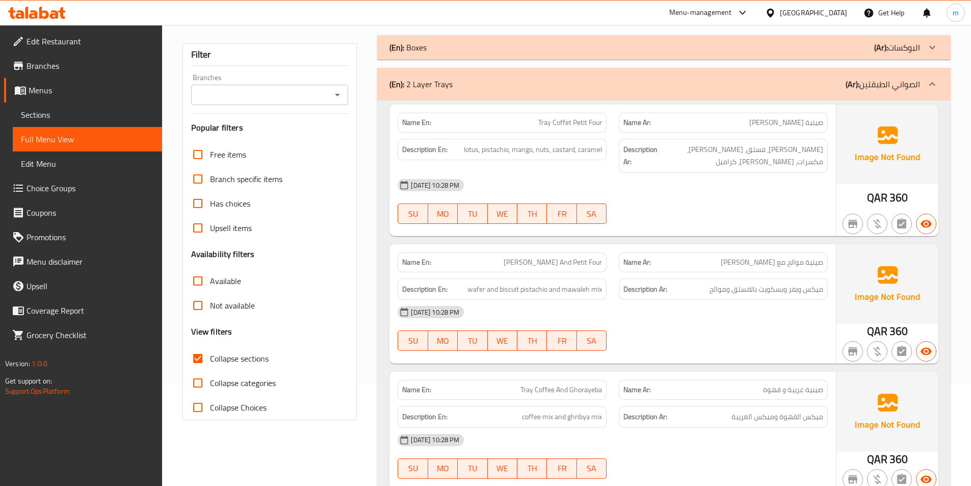
click at [798, 173] on div "[DATE] 10:28 PM" at bounding box center [612, 185] width 442 height 24
click at [586, 115] on div "Name En: Tray Coffet Petit Four" at bounding box center [502, 123] width 209 height 20
drag, startPoint x: 776, startPoint y: 125, endPoint x: 801, endPoint y: 124, distance: 24.5
click at [801, 124] on span "صينية [PERSON_NAME]" at bounding box center [786, 122] width 74 height 11
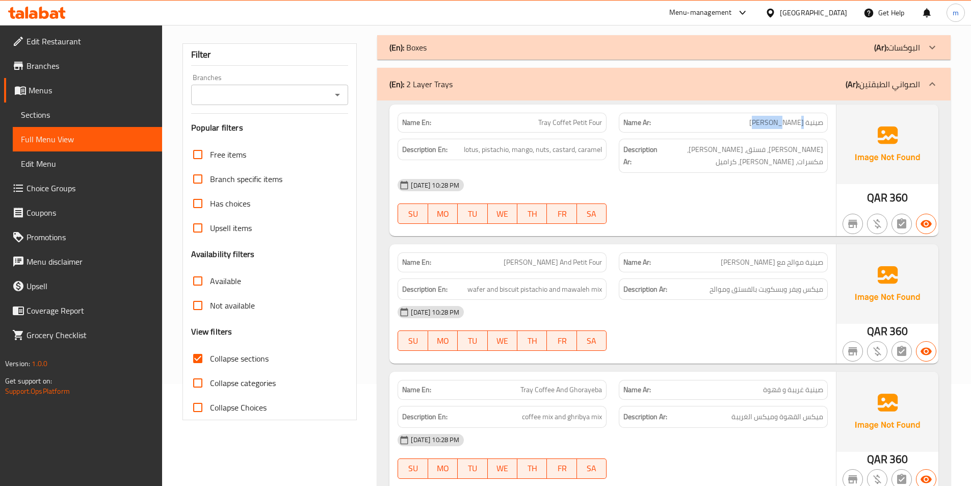
drag, startPoint x: 803, startPoint y: 122, endPoint x: 778, endPoint y: 122, distance: 25.0
click at [778, 122] on span "صينية [PERSON_NAME]" at bounding box center [786, 122] width 74 height 11
copy span "بيتي فور"
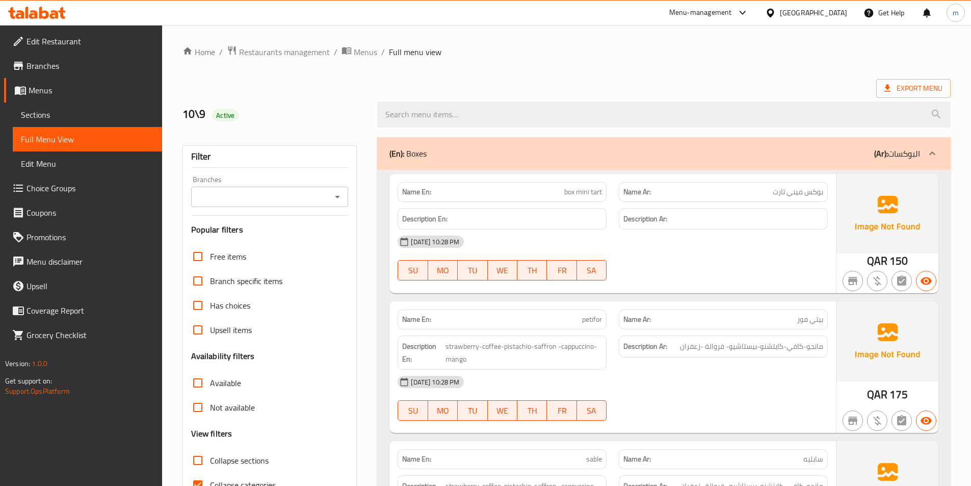
click at [828, 160] on div "(En): Boxes (Ar): البوكسات" at bounding box center [663, 153] width 573 height 33
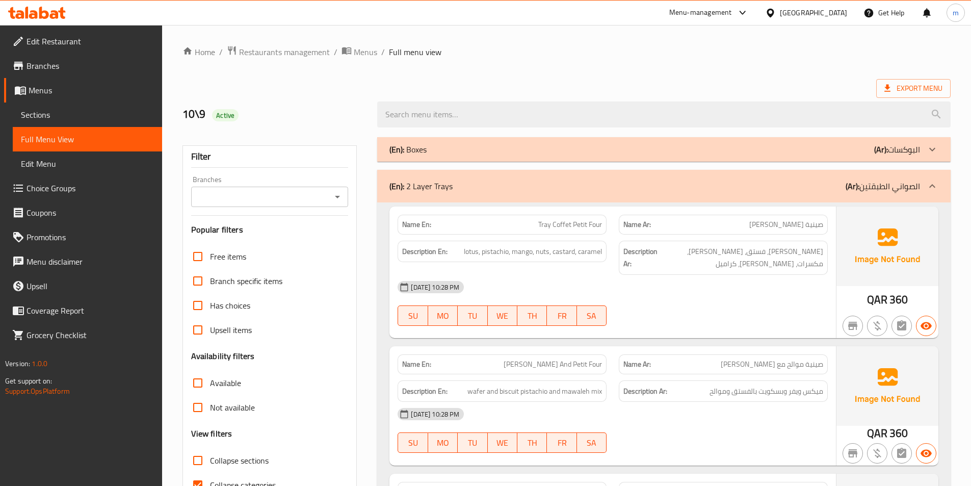
click at [254, 452] on label "Collapse sections" at bounding box center [227, 460] width 83 height 24
click at [210, 452] on input "Collapse sections" at bounding box center [198, 460] width 24 height 24
checkbox input "true"
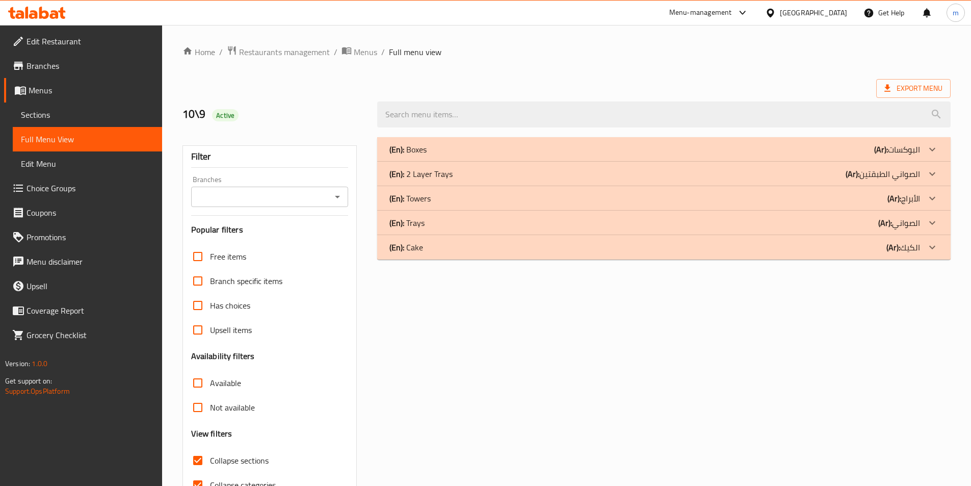
click at [250, 481] on span "Collapse categories" at bounding box center [243, 485] width 66 height 12
click at [210, 481] on input "Collapse categories" at bounding box center [198, 485] width 24 height 24
checkbox input "false"
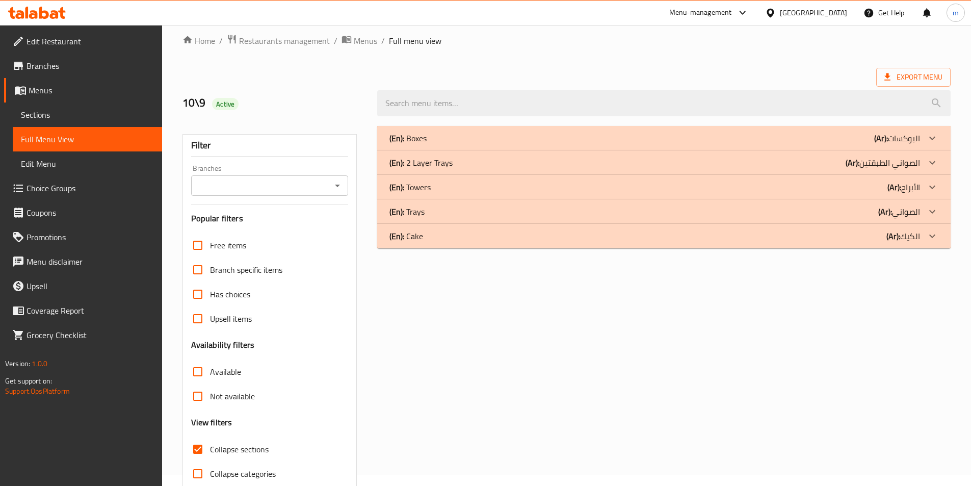
click at [680, 237] on div "(En): Cake (Ar): الكيك" at bounding box center [654, 236] width 531 height 12
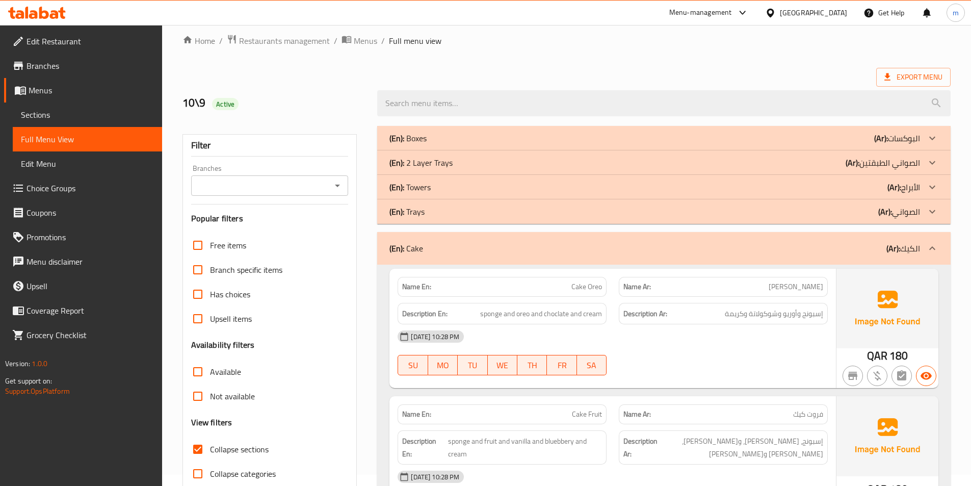
click at [725, 217] on div "(En): Trays (Ar): الصواني" at bounding box center [654, 211] width 531 height 12
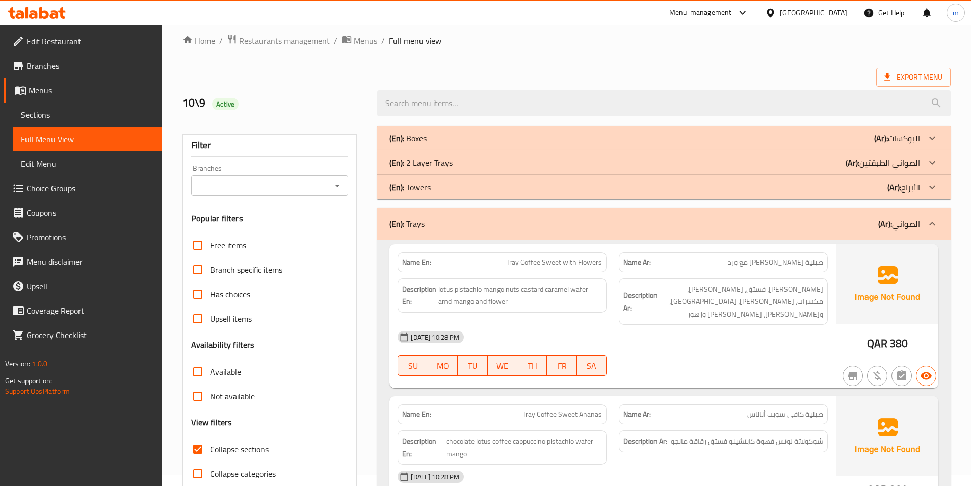
click at [734, 167] on div "(En): 2 Layer Trays (Ar): الصواني الطبقتين" at bounding box center [654, 162] width 531 height 12
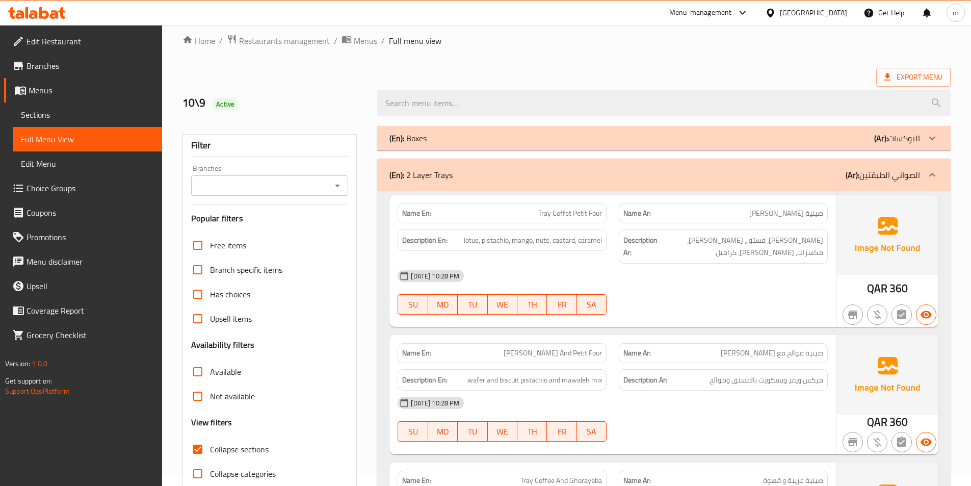
click at [734, 167] on div "(En): 2 Layer Trays (Ar): الصواني الطبقتين" at bounding box center [663, 175] width 573 height 33
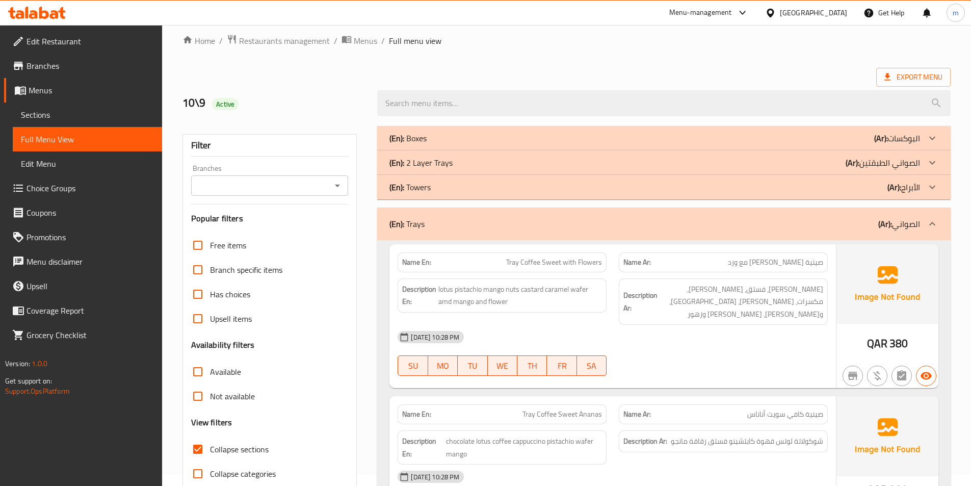
click at [757, 223] on div "(En): Trays (Ar): الصواني" at bounding box center [654, 224] width 531 height 12
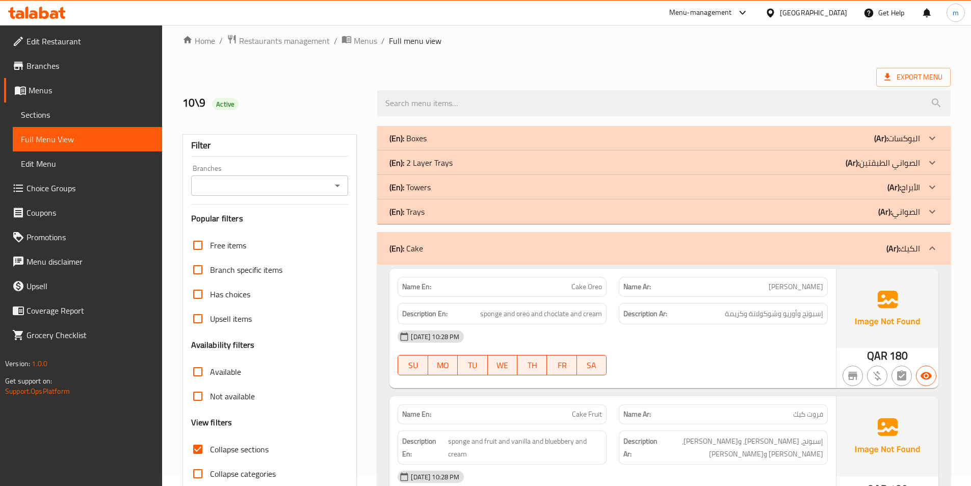
click at [829, 244] on div "(En): Cake (Ar): الكيك" at bounding box center [654, 248] width 531 height 12
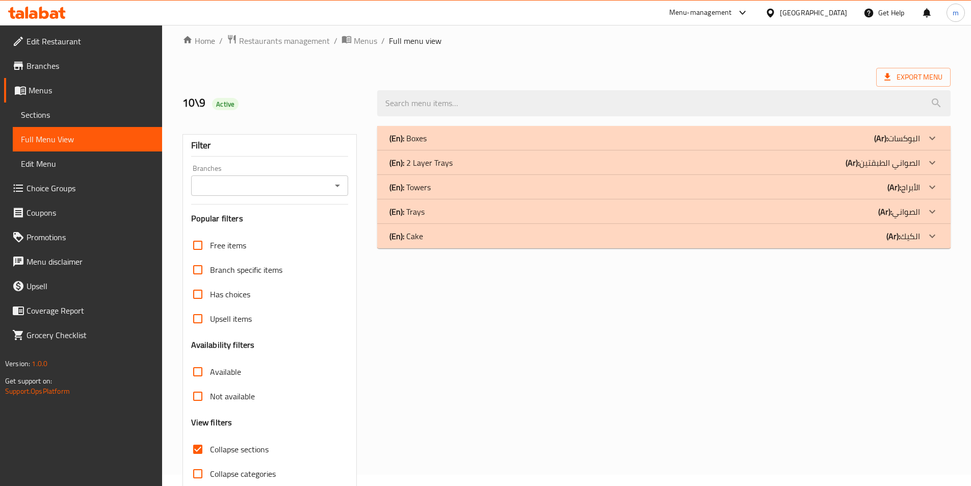
click at [855, 210] on div "(En): Trays (Ar): الصواني" at bounding box center [654, 211] width 531 height 12
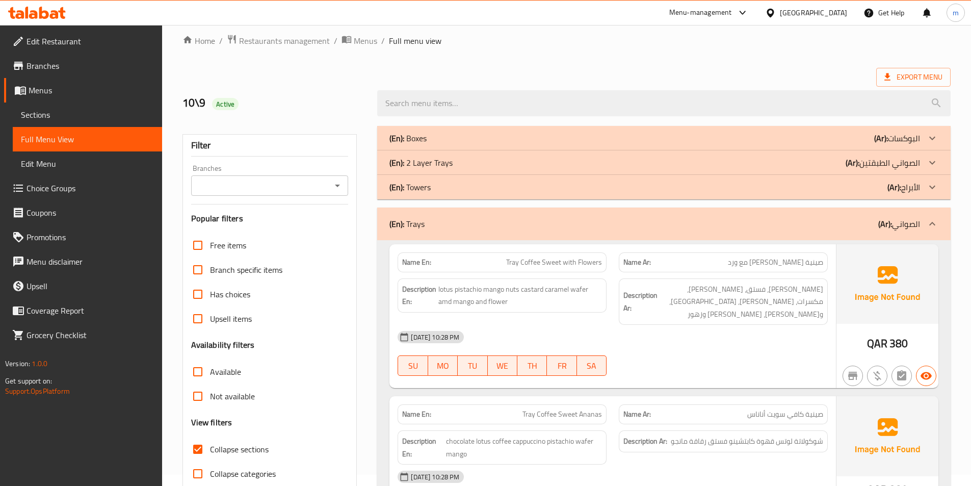
click at [860, 163] on p "(Ar): الصواني الطبقتين" at bounding box center [883, 162] width 74 height 12
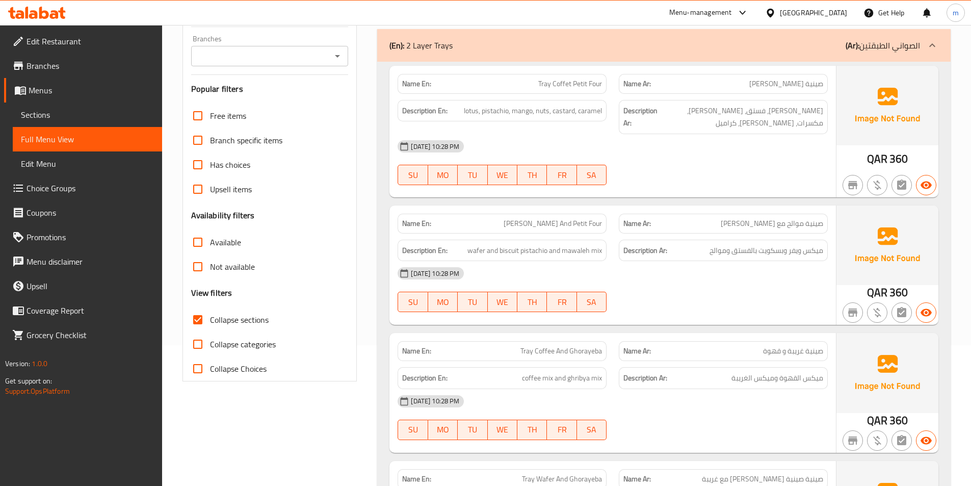
scroll to position [164, 0]
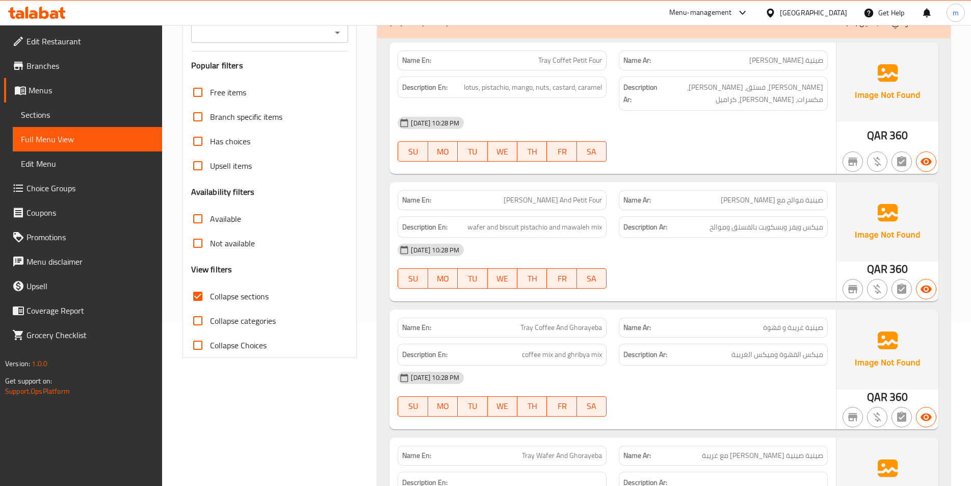
click at [810, 140] on div "09-10-2025 10:28 PM SU MO TU WE TH FR SA" at bounding box center [612, 139] width 442 height 57
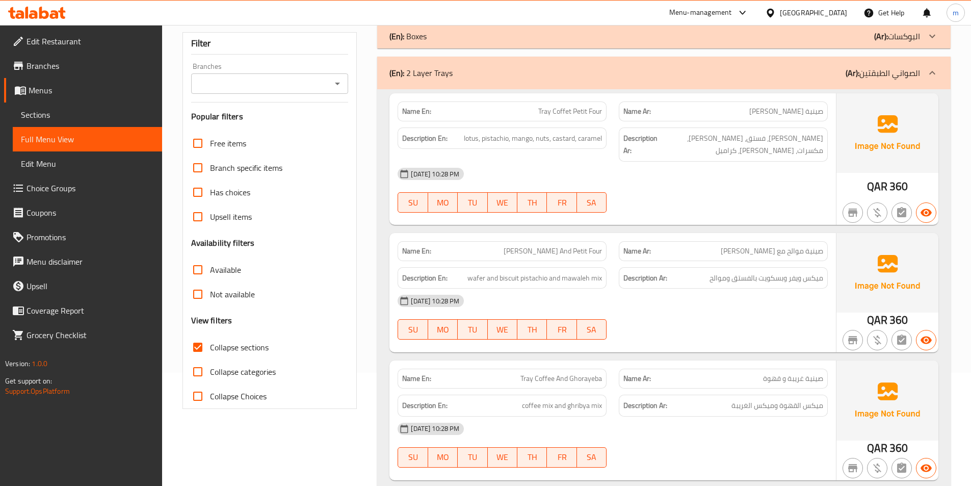
scroll to position [0, 0]
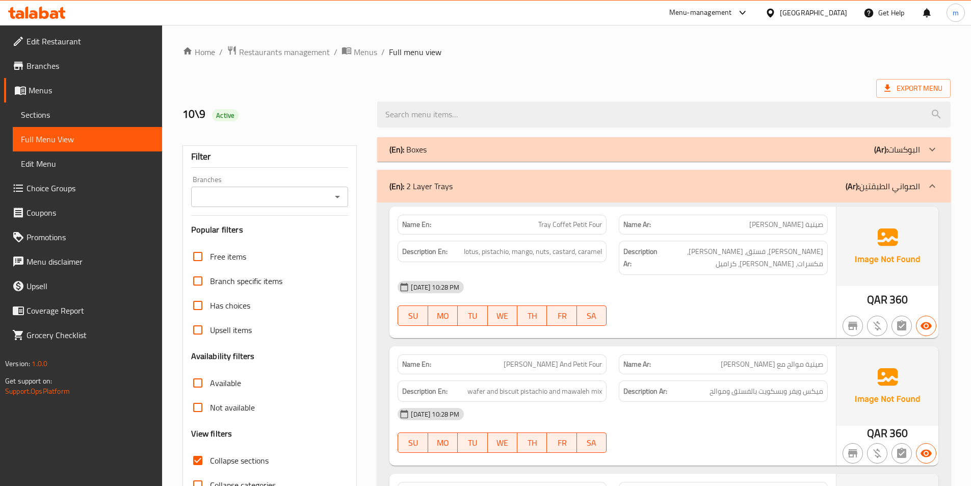
click at [501, 154] on div "(En): Boxes (Ar): البوكسات" at bounding box center [654, 149] width 531 height 12
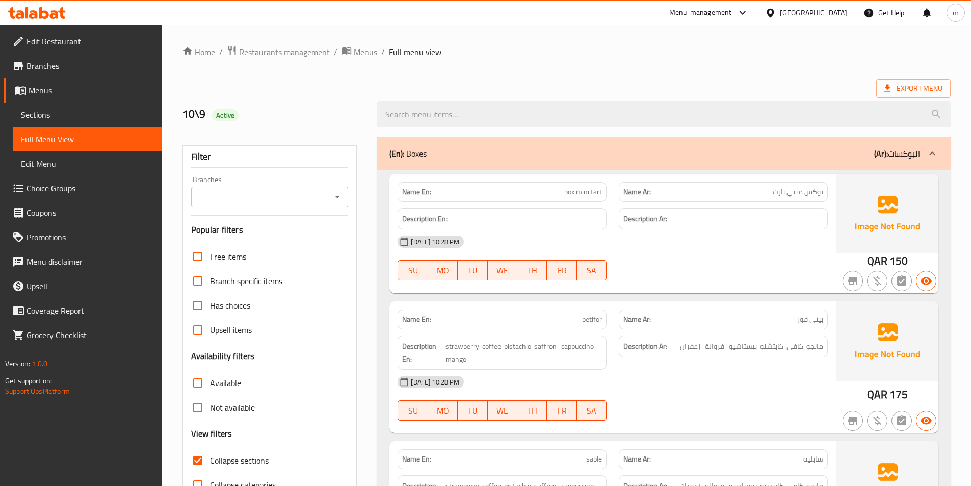
click at [707, 150] on div "(En): Boxes (Ar): البوكسات" at bounding box center [654, 153] width 531 height 12
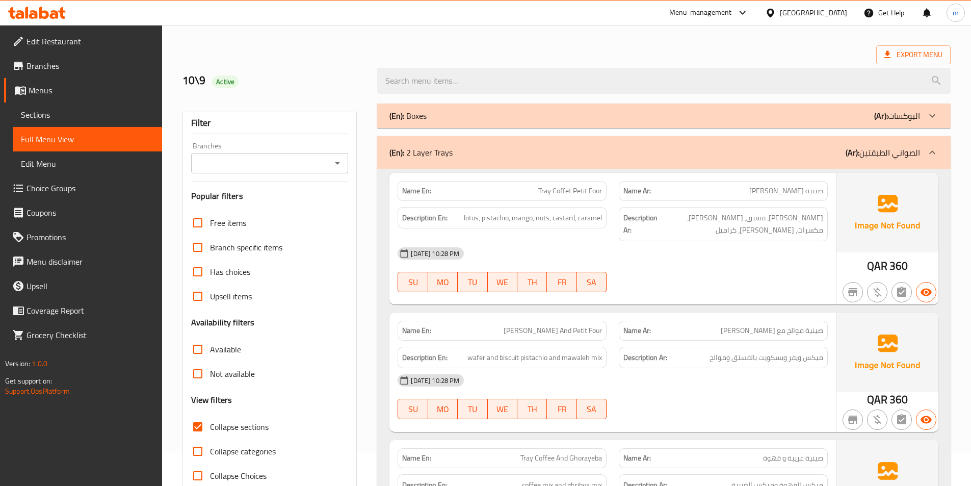
scroll to position [51, 0]
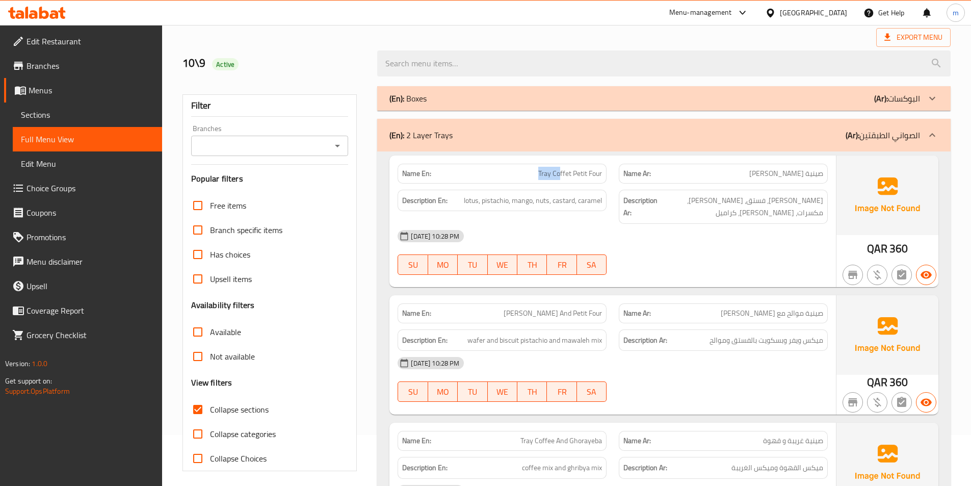
drag, startPoint x: 534, startPoint y: 177, endPoint x: 560, endPoint y: 177, distance: 26.5
click at [560, 177] on p "Name En: Tray Coffet Petit Four" at bounding box center [502, 173] width 200 height 11
click at [568, 179] on span "Tray Coffet Petit Four" at bounding box center [570, 173] width 64 height 11
drag, startPoint x: 555, startPoint y: 175, endPoint x: 571, endPoint y: 175, distance: 16.8
click at [571, 175] on span "Tray Coffet Petit Four" at bounding box center [570, 173] width 64 height 11
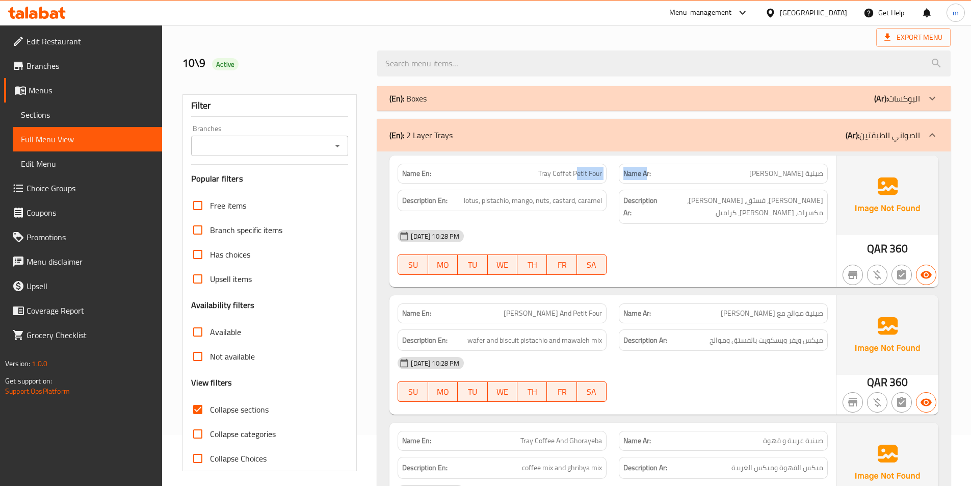
drag, startPoint x: 578, startPoint y: 172, endPoint x: 606, endPoint y: 189, distance: 33.0
click at [644, 177] on div "Name En: Tray Coffet Petit Four Name Ar: صينية بيتي فور كوفيت" at bounding box center [612, 174] width 442 height 32
click at [589, 191] on div "Description En: lotus, pistachio, mango, nuts, castard, caramel" at bounding box center [502, 201] width 209 height 22
click at [74, 89] on span "Menus" at bounding box center [91, 90] width 125 height 12
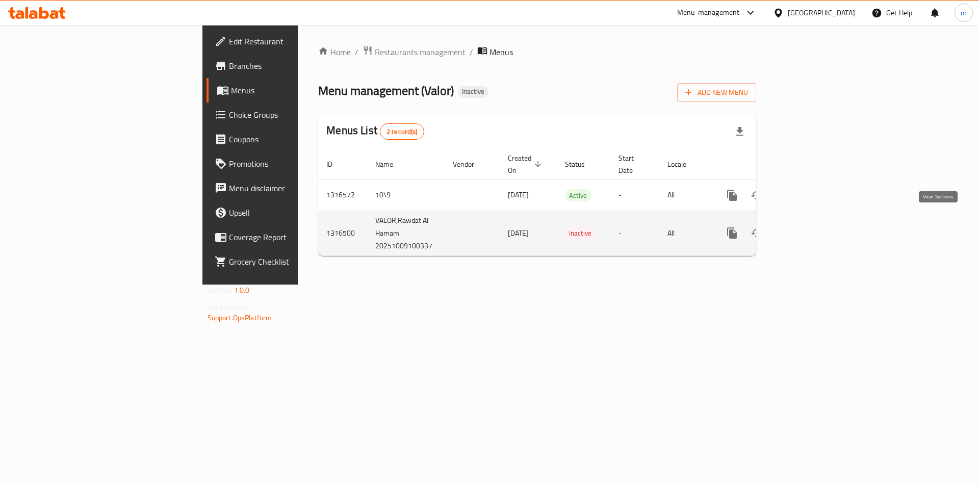
click at [818, 225] on link "enhanced table" at bounding box center [805, 233] width 24 height 24
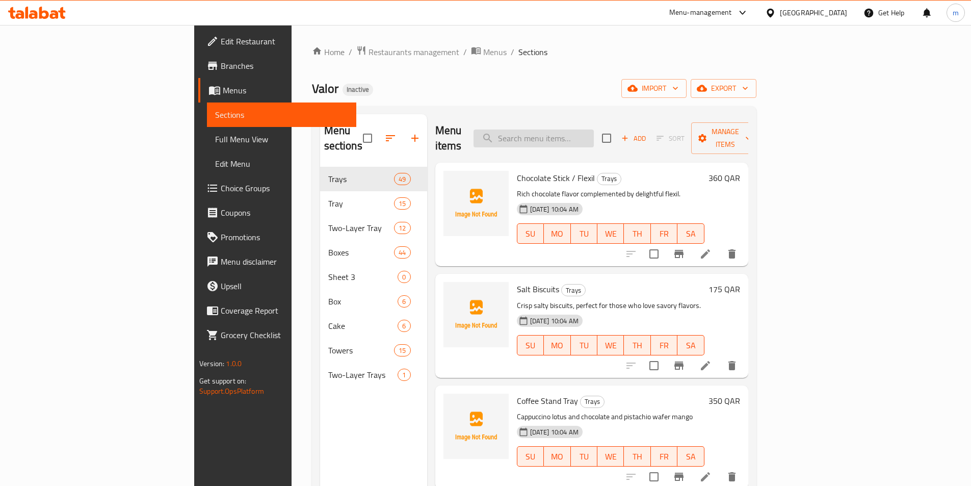
click at [594, 130] on input "search" at bounding box center [534, 138] width 120 height 18
paste input "Tray coffet pitefor"
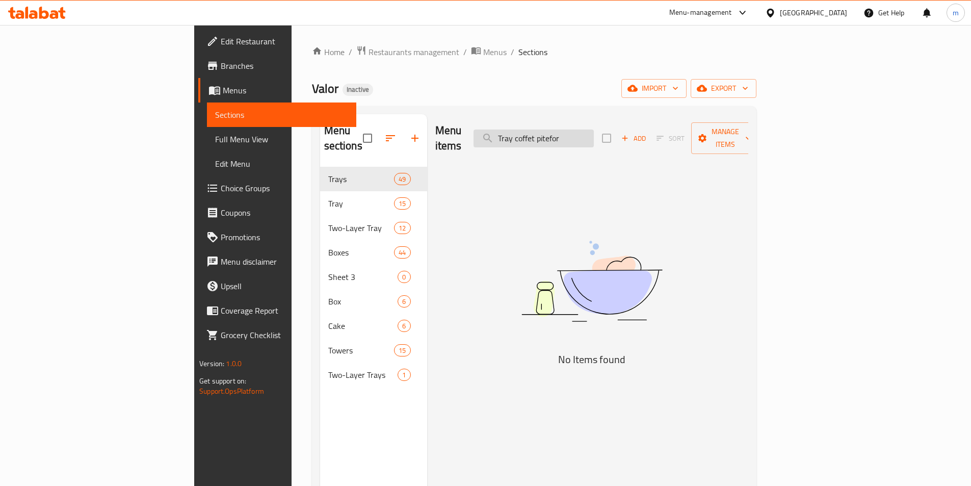
drag, startPoint x: 640, startPoint y: 129, endPoint x: 608, endPoint y: 128, distance: 32.1
click at [594, 129] on input "Tray coffet pitefor" at bounding box center [534, 138] width 120 height 18
drag, startPoint x: 612, startPoint y: 133, endPoint x: 603, endPoint y: 129, distance: 9.4
click at [594, 129] on input "Tray coffet" at bounding box center [534, 138] width 120 height 18
drag, startPoint x: 585, startPoint y: 133, endPoint x: 550, endPoint y: 124, distance: 35.6
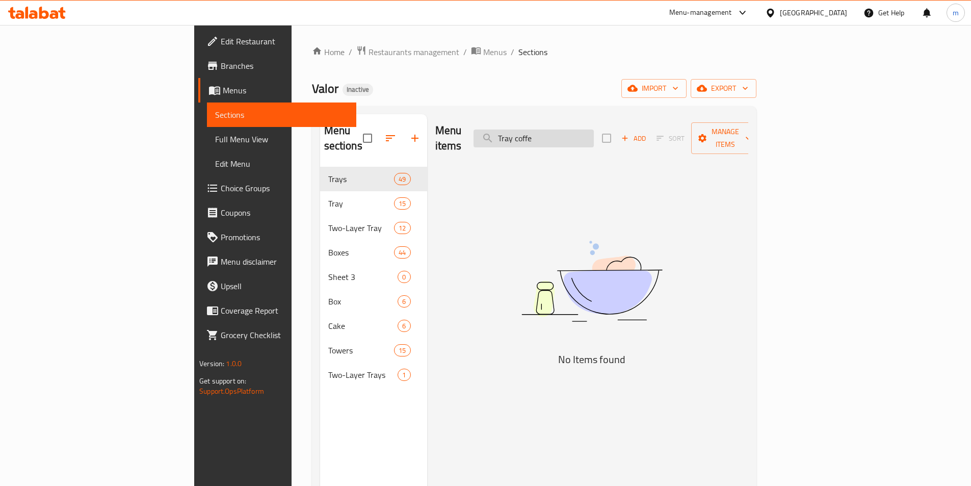
click at [550, 129] on input "Tray coffe" at bounding box center [534, 138] width 120 height 18
type input "coffe"
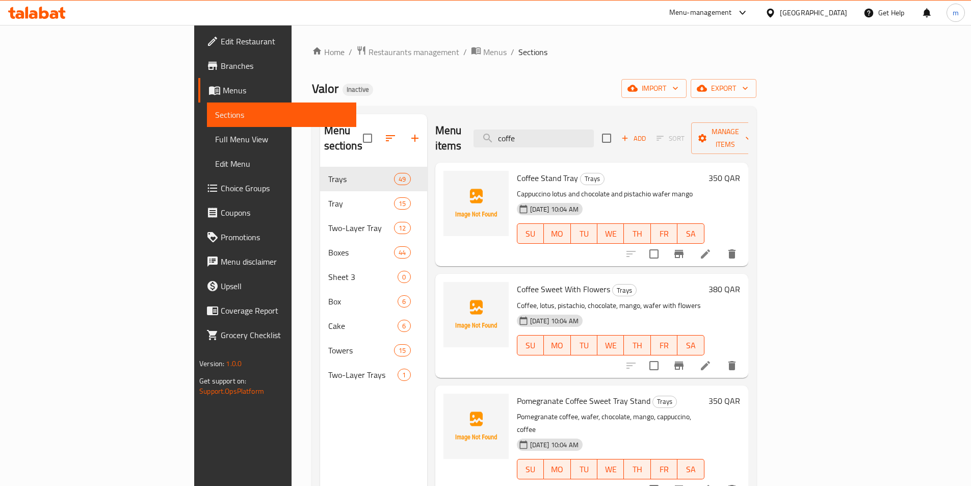
click at [215, 141] on span "Full Menu View" at bounding box center [281, 139] width 133 height 12
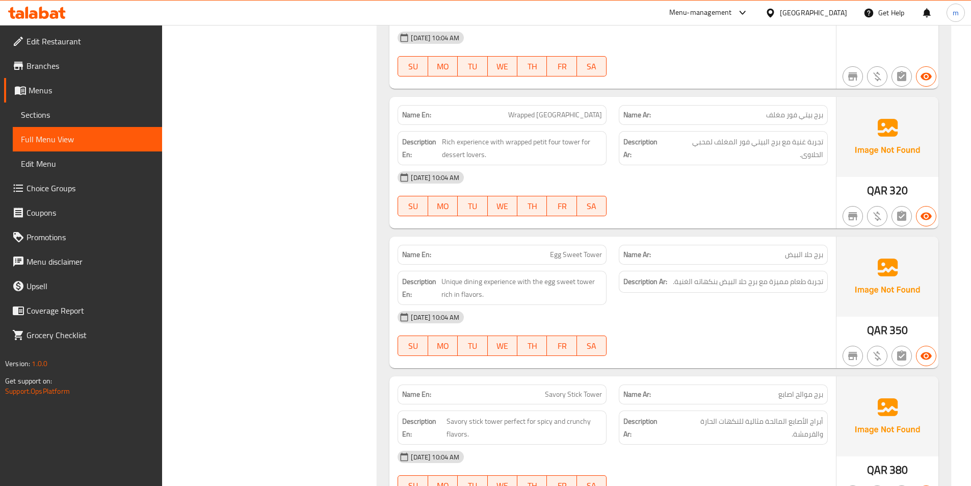
scroll to position [19268, 0]
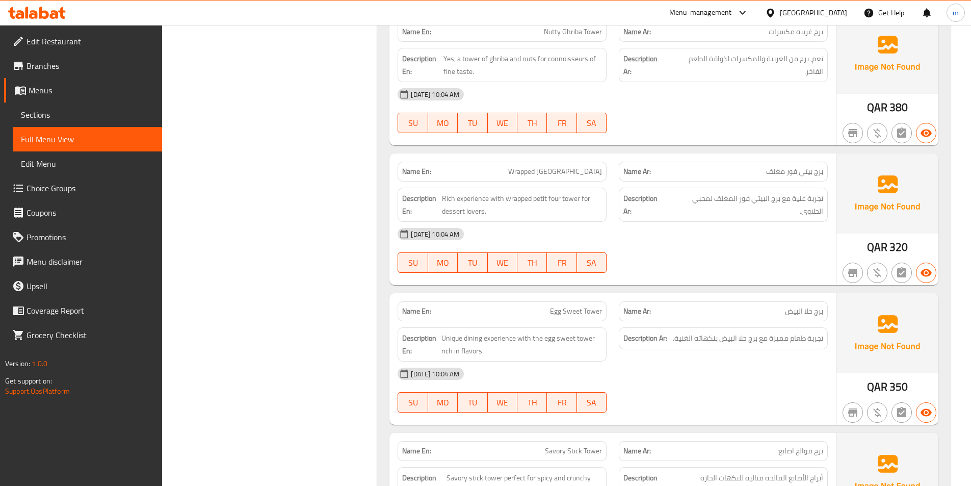
click at [78, 135] on span "Full Menu View" at bounding box center [87, 139] width 133 height 12
click at [92, 84] on link "Menus" at bounding box center [83, 90] width 158 height 24
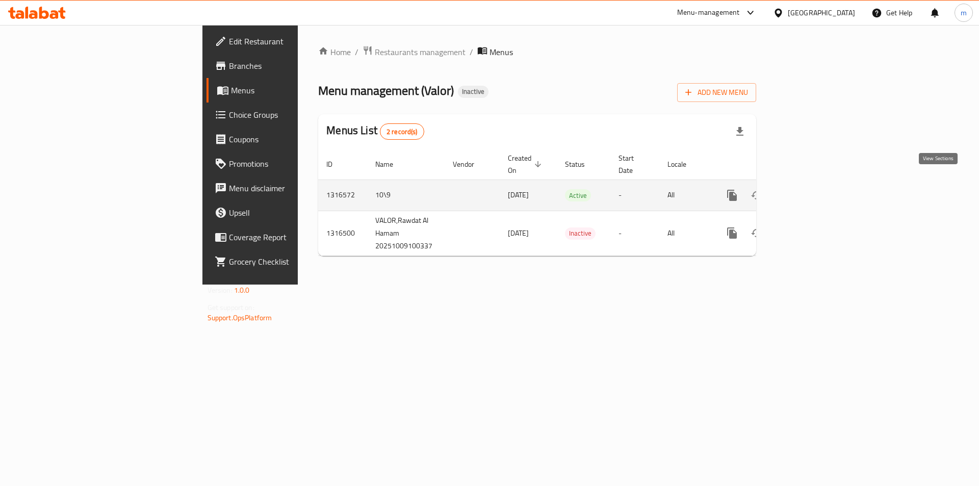
click at [812, 189] on icon "enhanced table" at bounding box center [805, 195] width 12 height 12
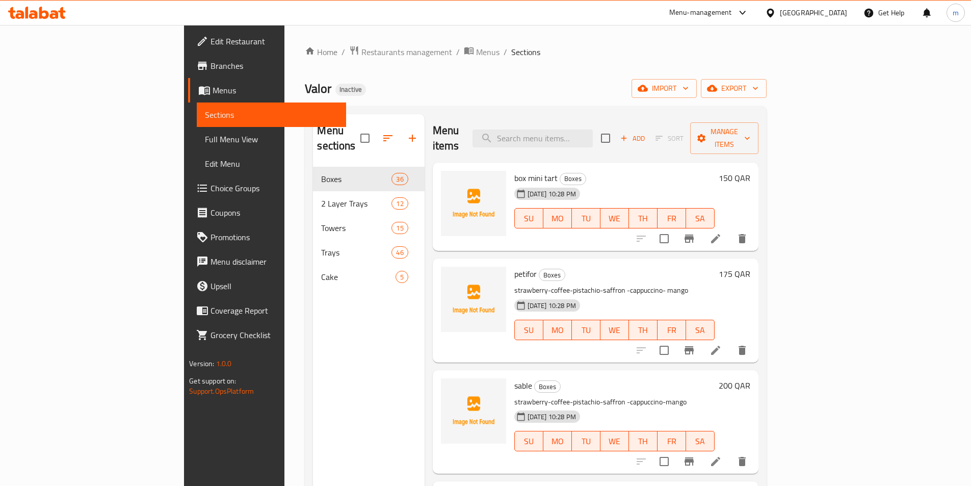
click at [205, 139] on span "Full Menu View" at bounding box center [271, 139] width 133 height 12
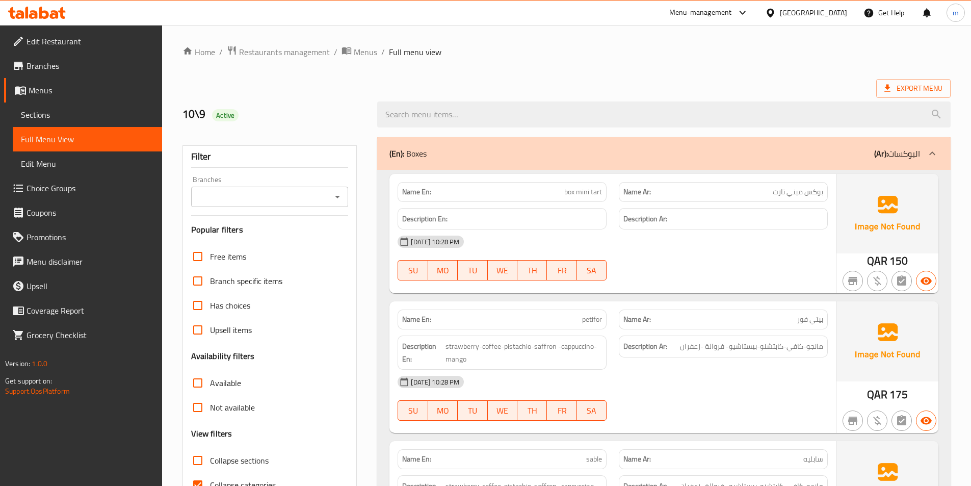
drag, startPoint x: 822, startPoint y: 146, endPoint x: 976, endPoint y: 82, distance: 166.5
click at [823, 146] on div "(En): Boxes (Ar): البوكسات" at bounding box center [663, 153] width 573 height 33
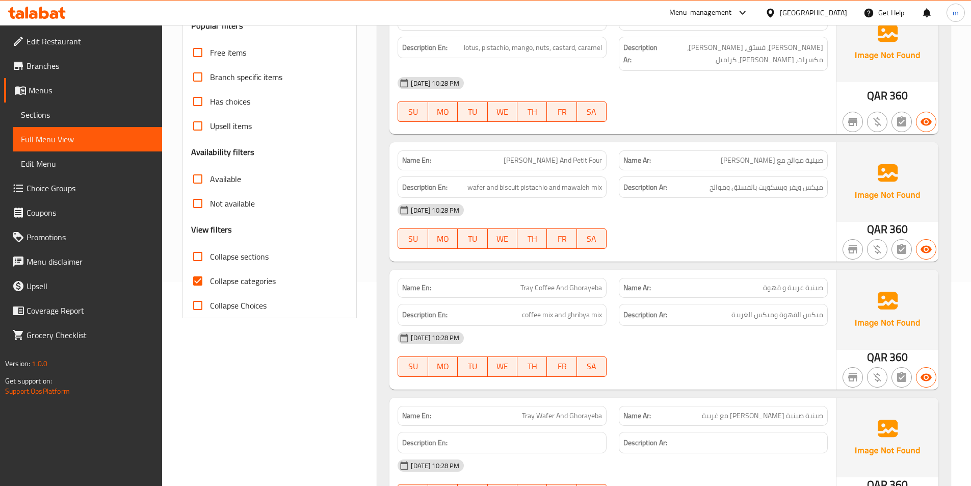
scroll to position [306, 0]
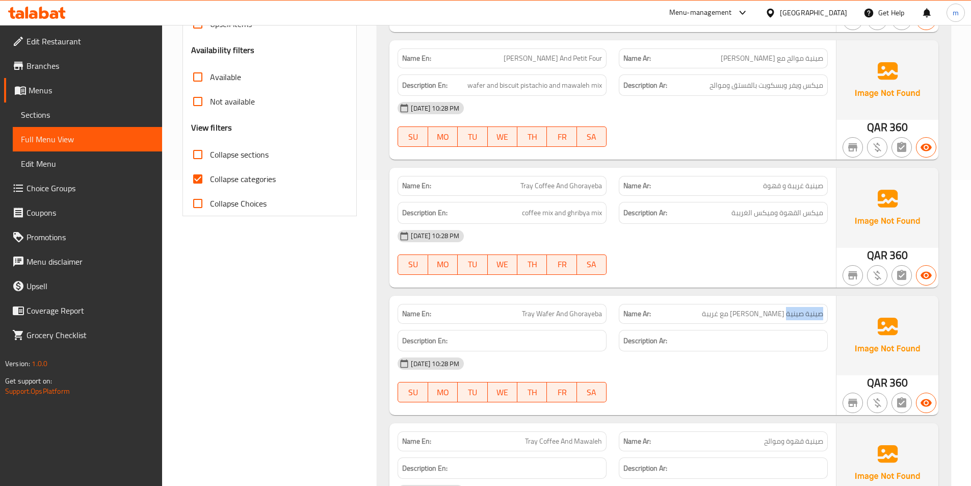
drag, startPoint x: 786, startPoint y: 303, endPoint x: 825, endPoint y: 298, distance: 39.6
click at [825, 304] on div "Name Ar: صينية صينية ويفر مع غريبة" at bounding box center [723, 314] width 209 height 20
click at [775, 298] on div "Name Ar: صينية صينية ويفر مع غريبة" at bounding box center [723, 314] width 221 height 32
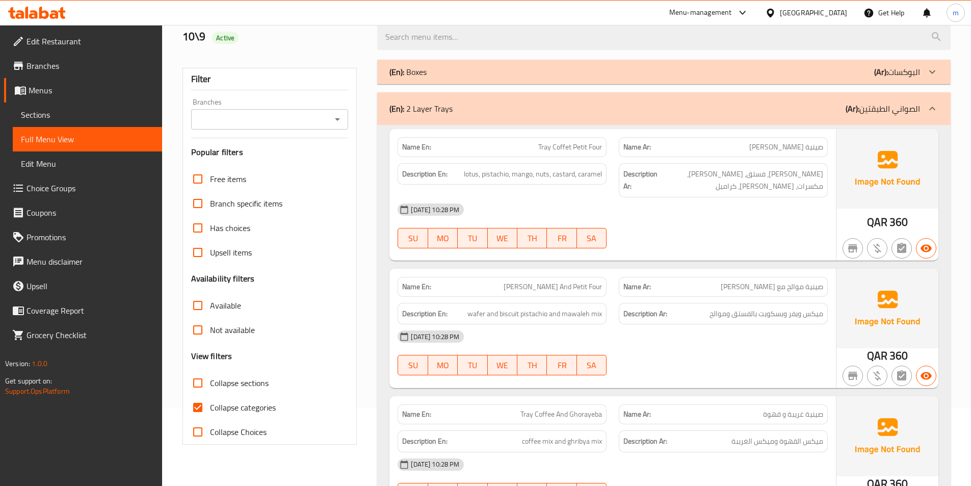
scroll to position [0, 0]
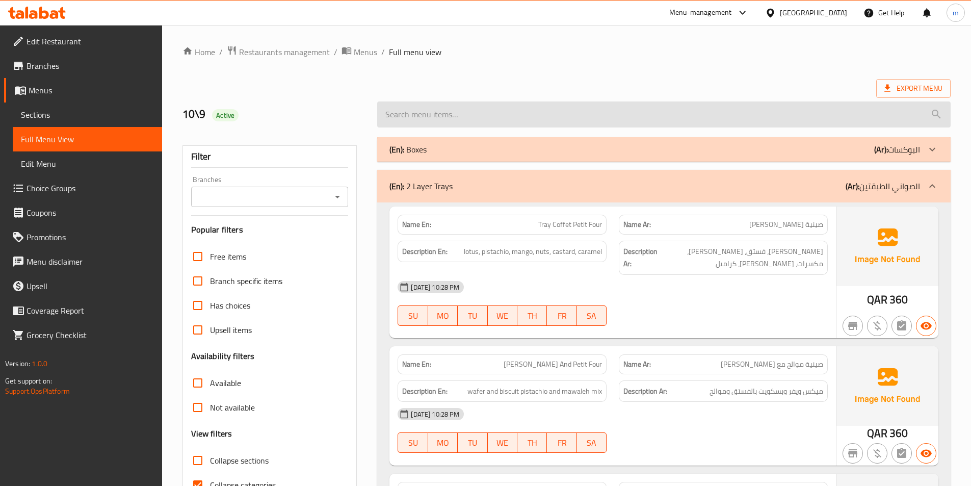
click at [793, 122] on input "search" at bounding box center [663, 114] width 573 height 26
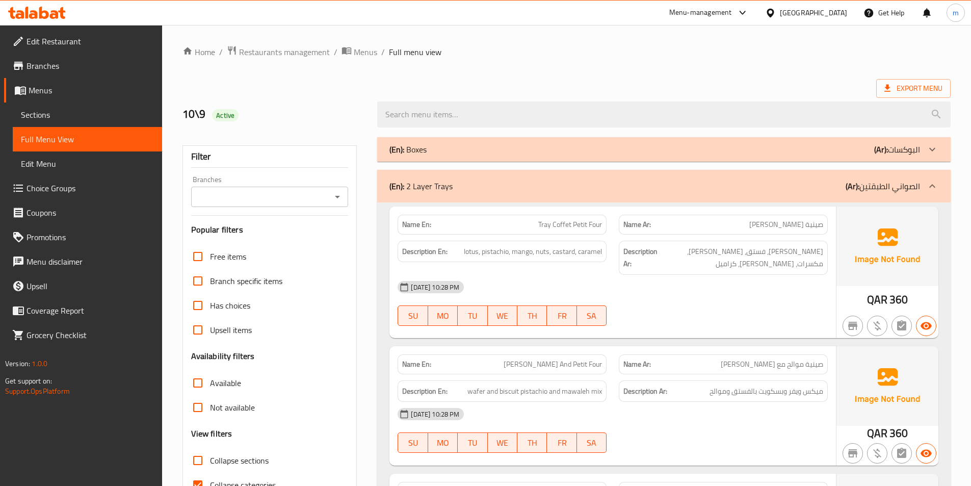
click at [751, 97] on div at bounding box center [664, 114] width 586 height 38
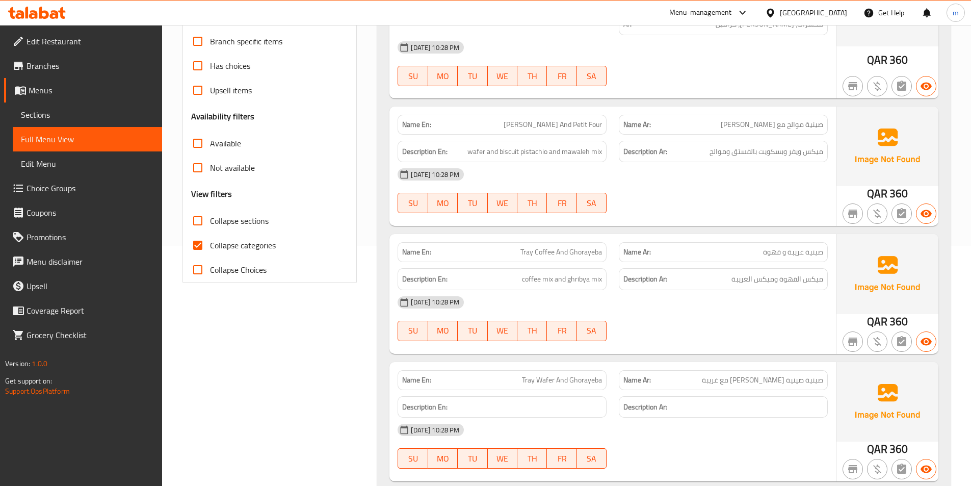
scroll to position [306, 0]
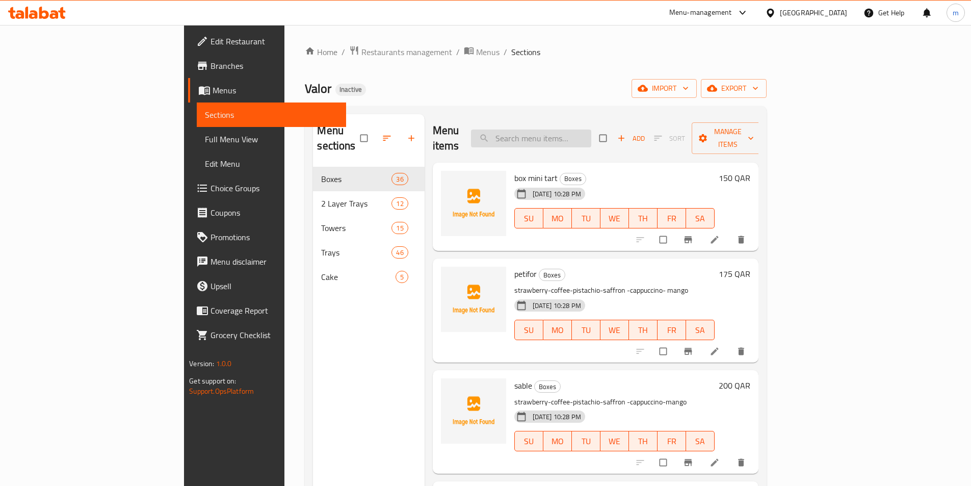
click at [591, 129] on input "search" at bounding box center [531, 138] width 120 height 18
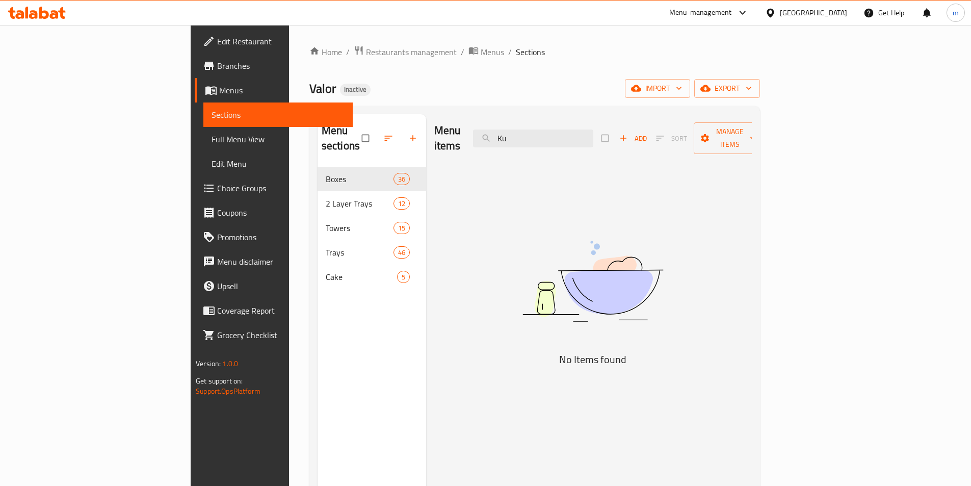
type input "K"
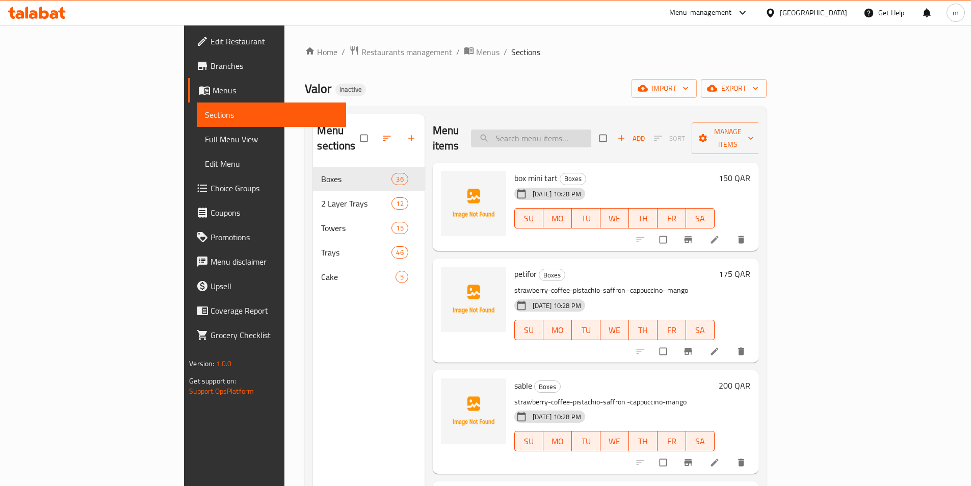
click at [591, 133] on input "search" at bounding box center [531, 138] width 120 height 18
paste input "Croissant"
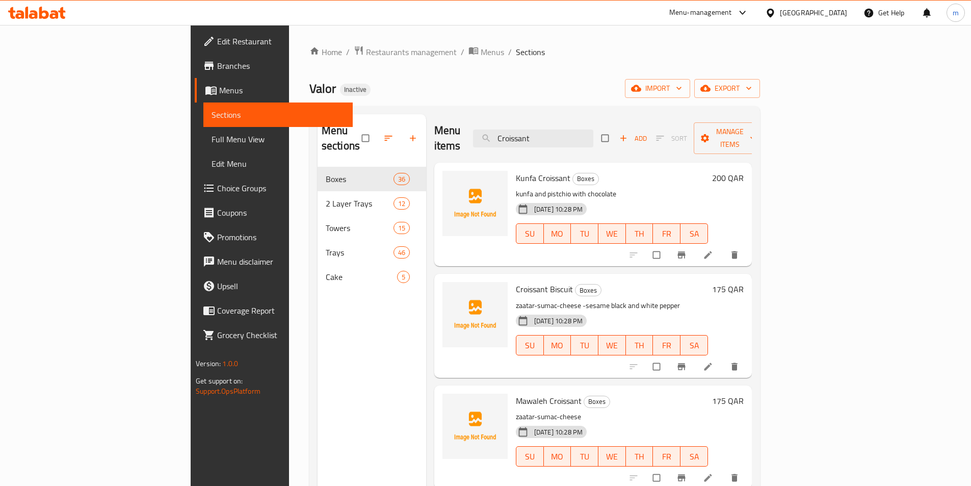
type input "Croissant"
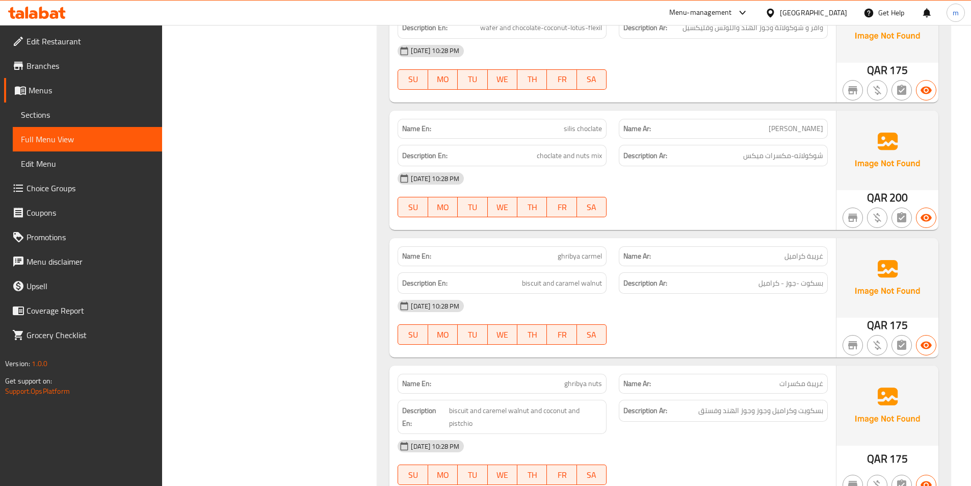
click at [579, 251] on span "ghribya carmel" at bounding box center [580, 256] width 44 height 11
copy span "ghribya carmel"
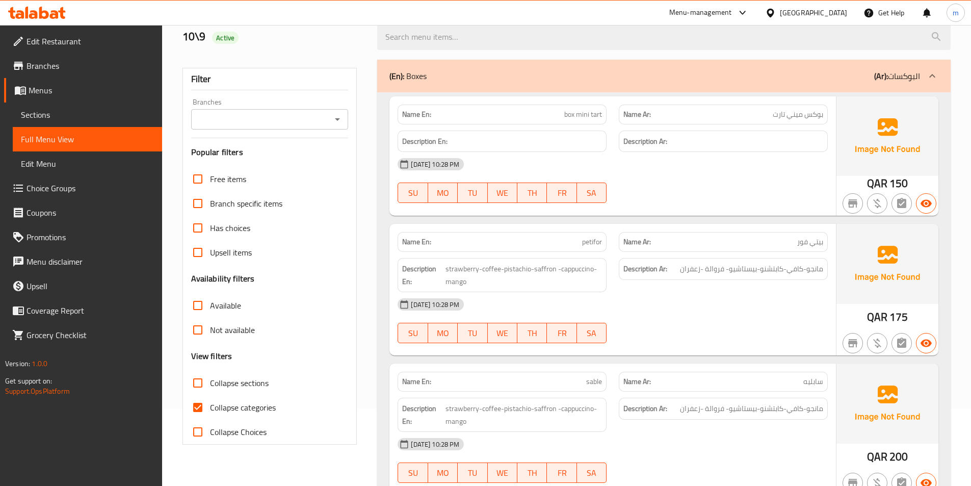
scroll to position [0, 0]
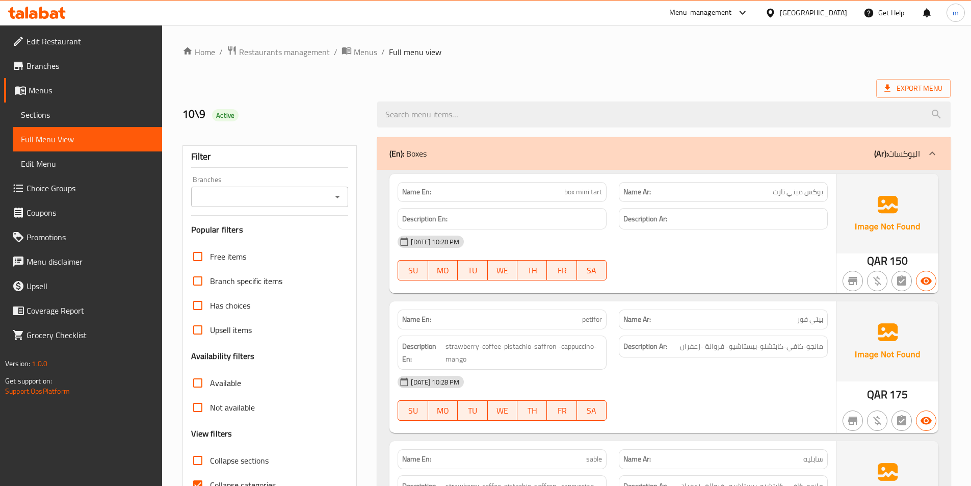
click at [762, 159] on div "(En): Boxes (Ar): البوكسات" at bounding box center [654, 153] width 531 height 12
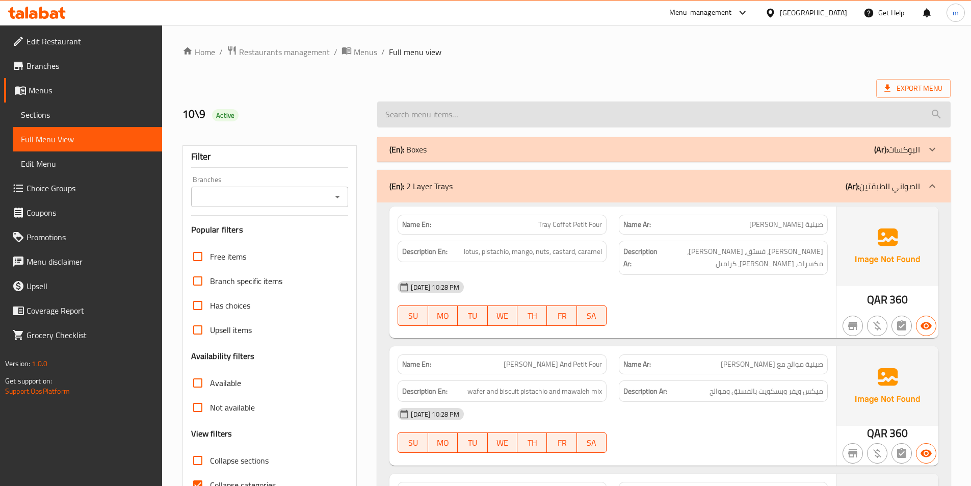
click at [460, 118] on input "search" at bounding box center [663, 114] width 573 height 26
paste input "Tray Fatayer"
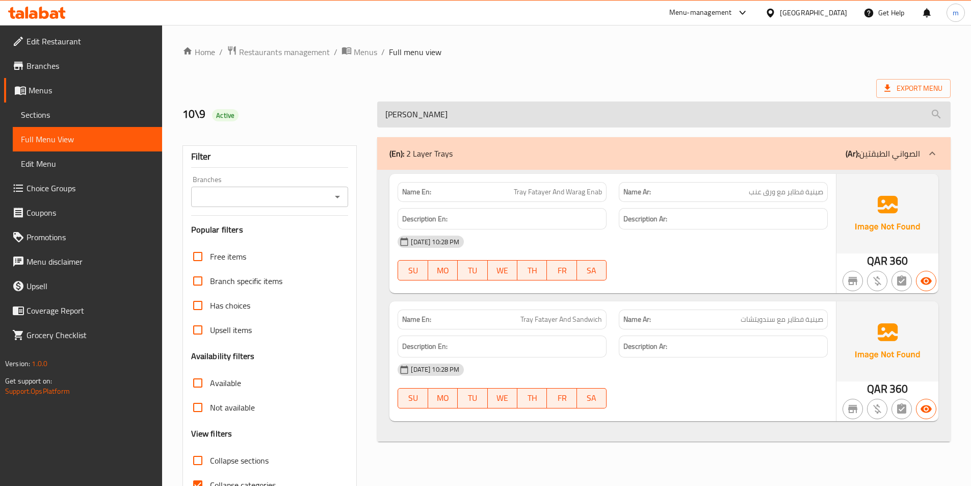
type input "Tray Fatayer"
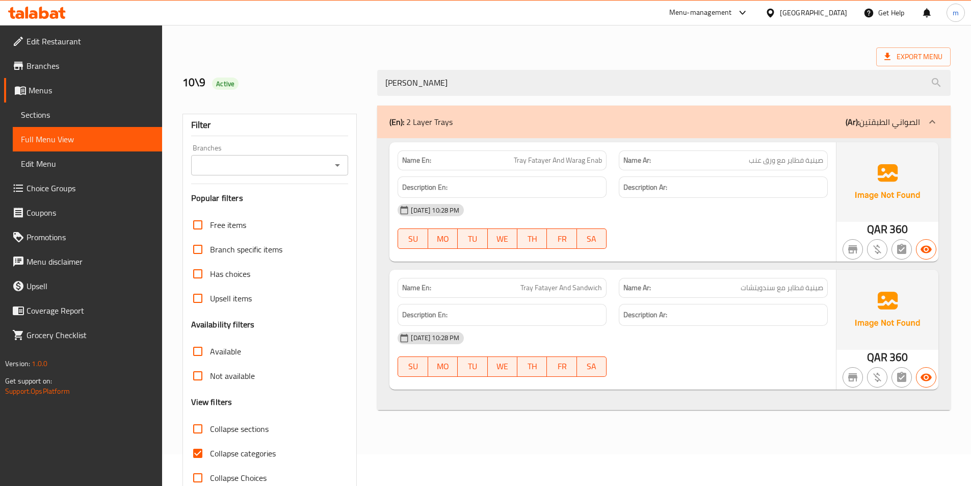
scroll to position [57, 0]
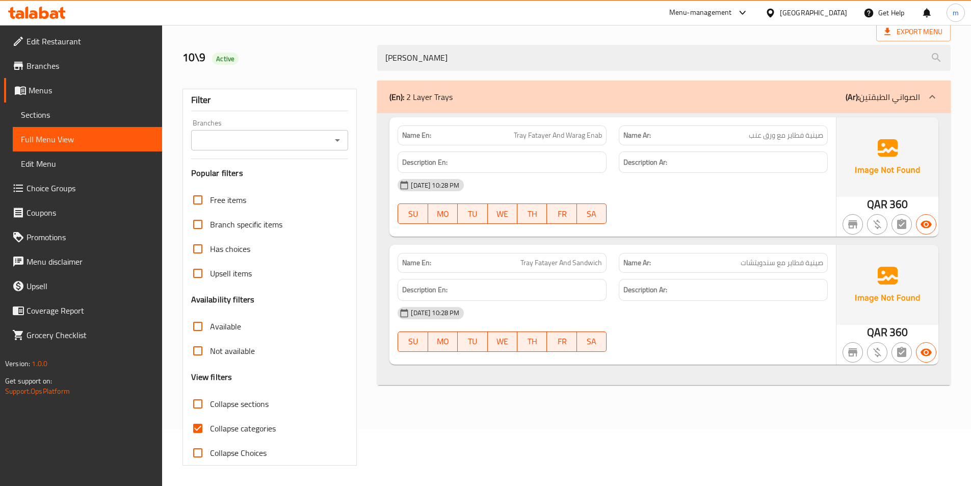
click at [233, 425] on span "Collapse categories" at bounding box center [243, 428] width 66 height 12
click at [210, 425] on input "Collapse categories" at bounding box center [198, 428] width 24 height 24
checkbox input "false"
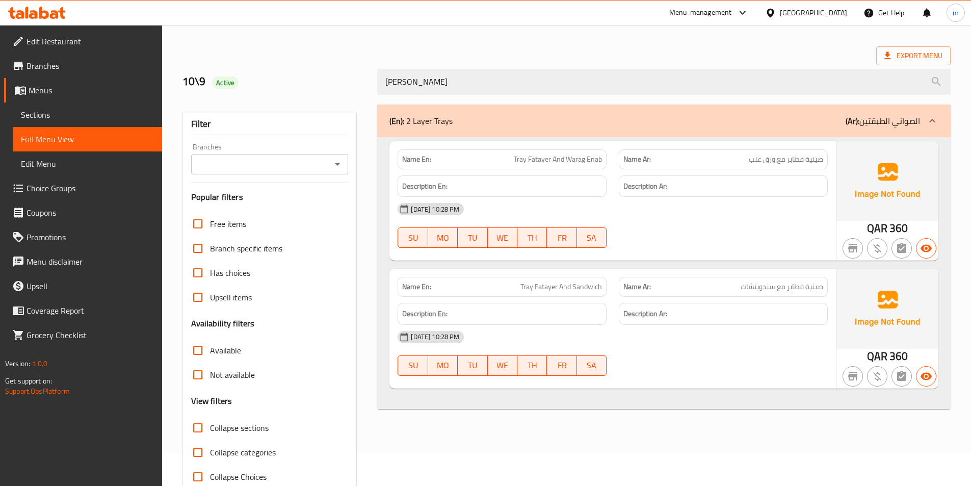
scroll to position [0, 0]
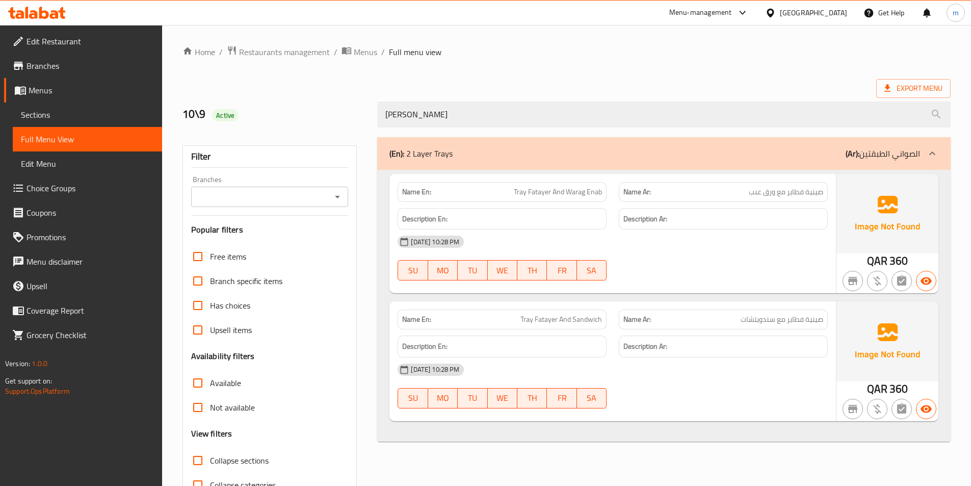
click at [71, 129] on link "Full Menu View" at bounding box center [87, 139] width 149 height 24
click at [69, 184] on span "Choice Groups" at bounding box center [90, 188] width 127 height 12
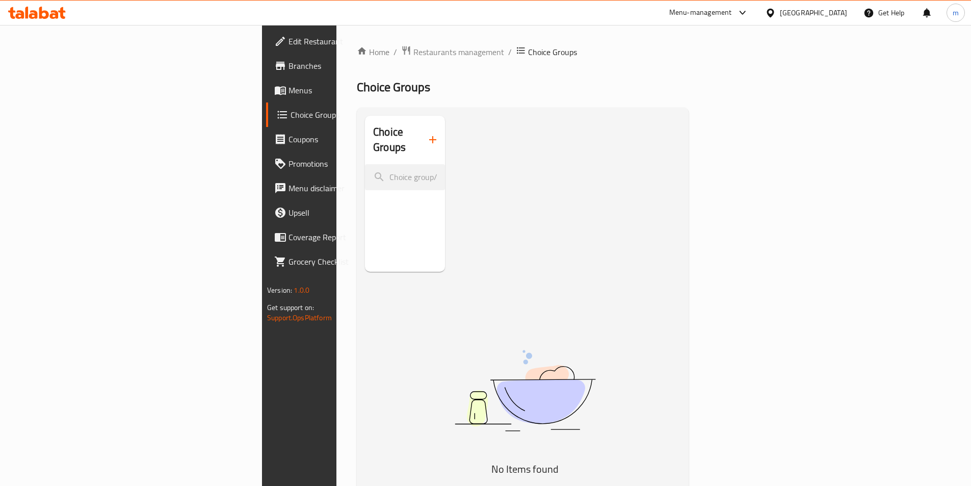
click at [289, 91] on span "Menus" at bounding box center [352, 90] width 127 height 12
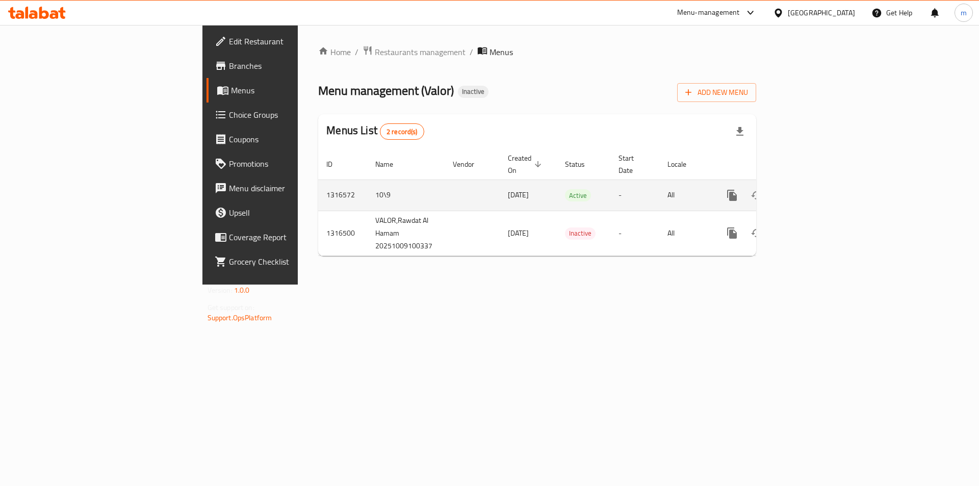
click at [810, 191] on icon "enhanced table" at bounding box center [805, 195] width 9 height 9
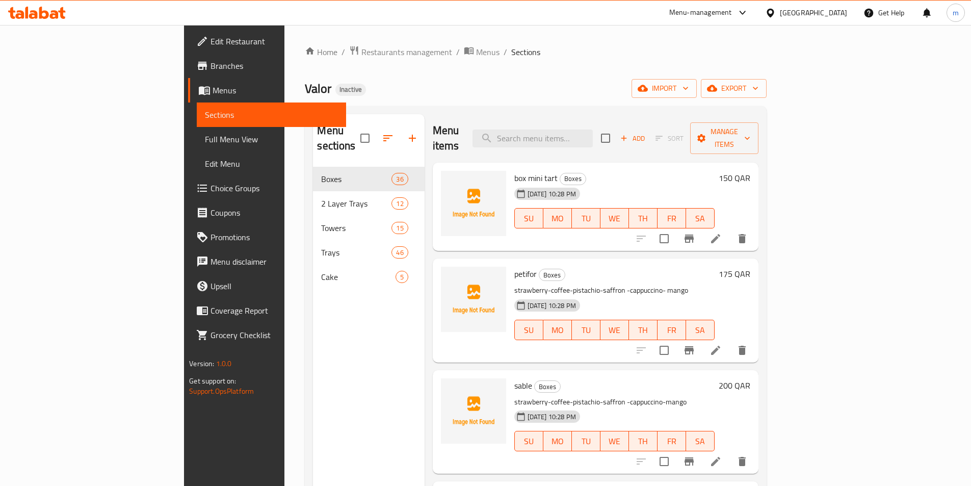
click at [205, 137] on span "Full Menu View" at bounding box center [271, 139] width 133 height 12
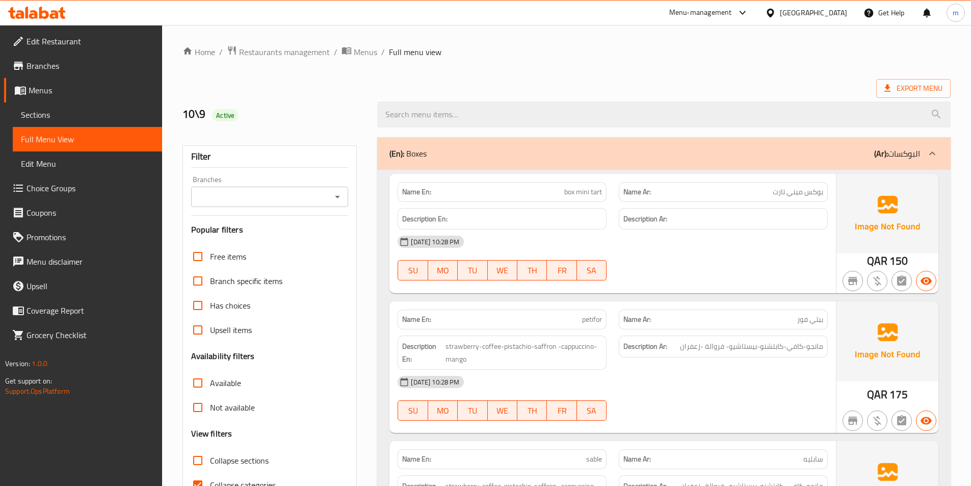
scroll to position [1157, 0]
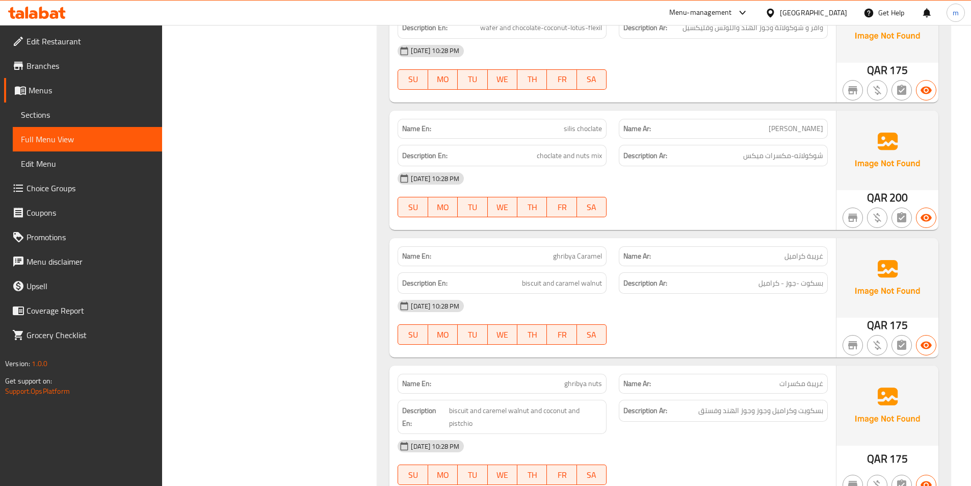
click at [652, 299] on div "09-10-2025 10:28 PM" at bounding box center [612, 306] width 442 height 24
click at [536, 246] on div "Name En: ghribya Caramel" at bounding box center [502, 256] width 209 height 20
click at [553, 251] on p "Name En: ghribya Caramel" at bounding box center [502, 256] width 200 height 11
click at [504, 216] on div "Name En: silis choclate Name Ar: سليس شوكلت Description En: choclate and nuts m…" at bounding box center [612, 170] width 447 height 119
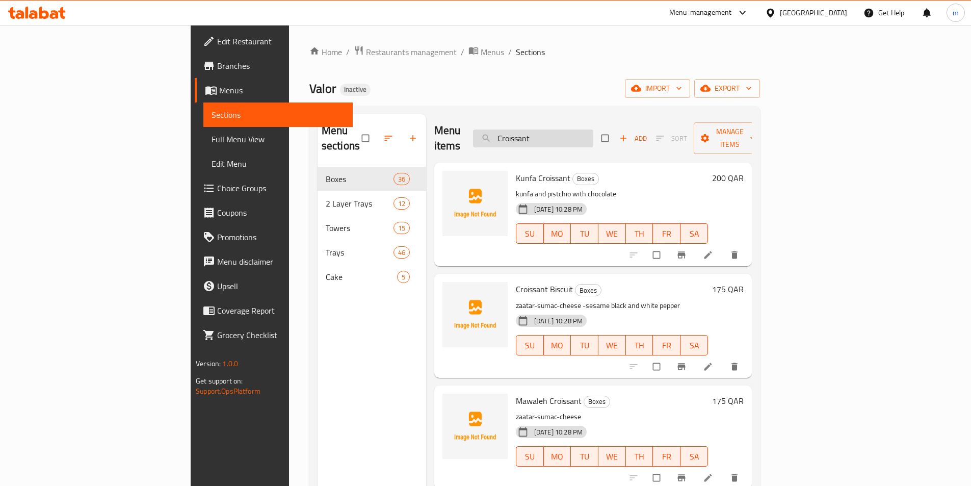
click at [579, 135] on input "Croissant" at bounding box center [533, 138] width 120 height 18
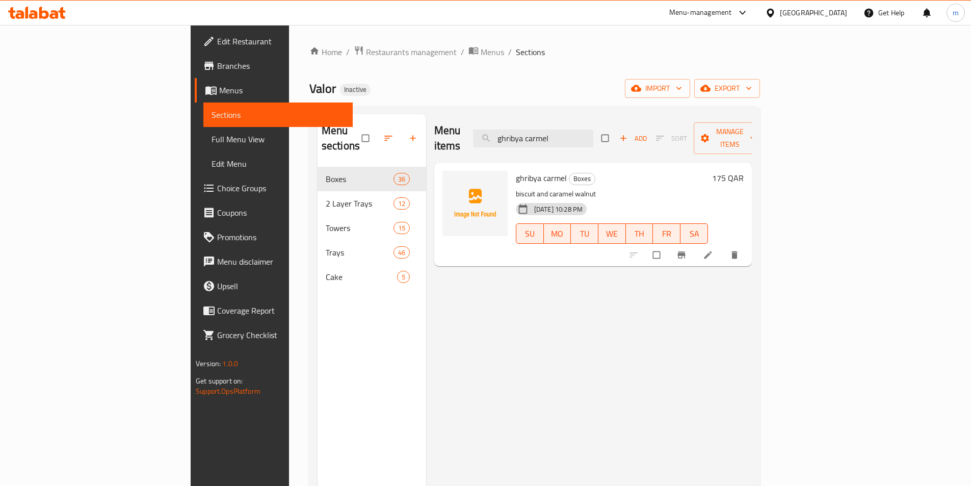
type input "ghribya carmel"
drag, startPoint x: 899, startPoint y: 249, endPoint x: 899, endPoint y: 243, distance: 6.1
click at [589, 129] on input "ghribya carmel" at bounding box center [533, 138] width 120 height 18
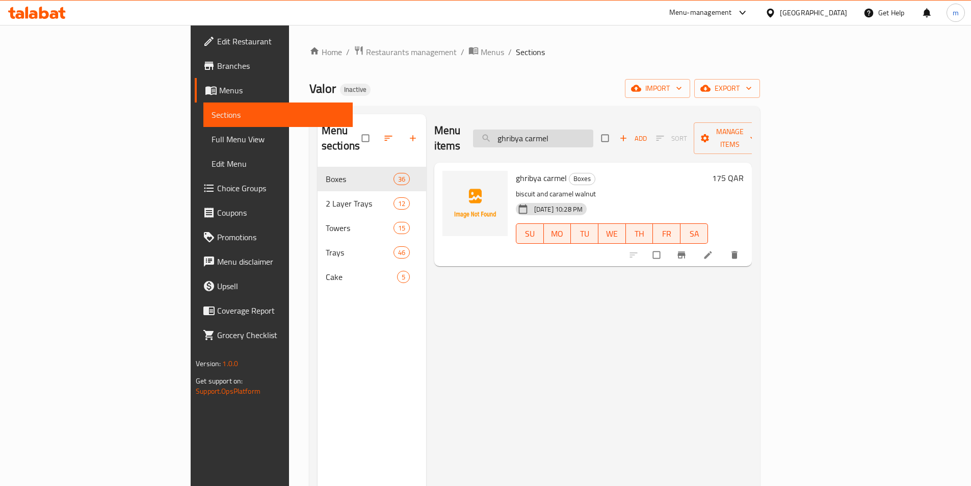
click at [589, 129] on input "ghribya carmel" at bounding box center [533, 138] width 120 height 18
click at [715, 250] on link at bounding box center [709, 255] width 12 height 10
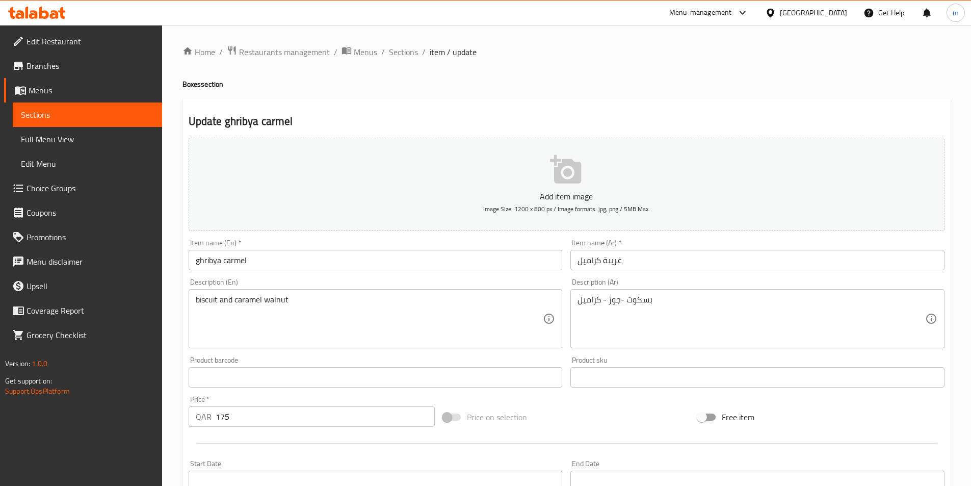
click at [630, 264] on input "غريبة كراميل" at bounding box center [757, 260] width 374 height 20
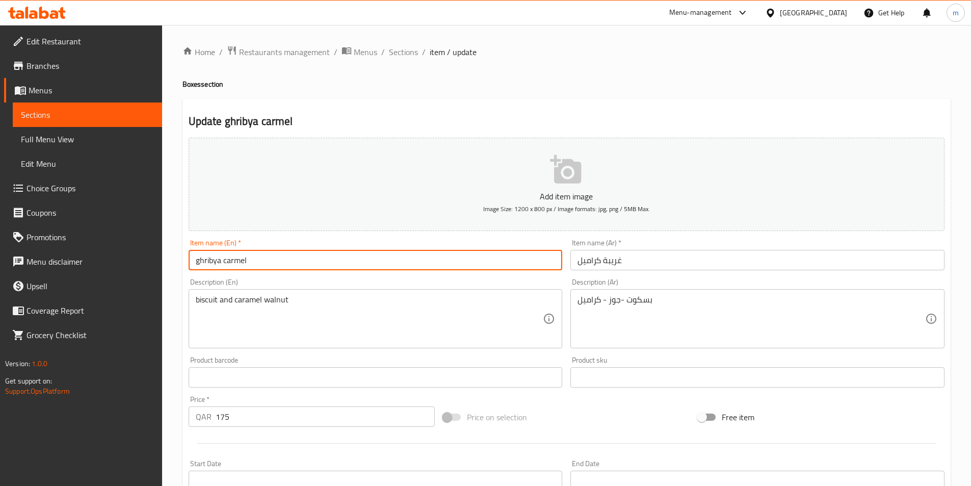
drag, startPoint x: 256, startPoint y: 259, endPoint x: 224, endPoint y: 257, distance: 32.7
click at [224, 257] on input "ghribya carmel" at bounding box center [376, 260] width 374 height 20
paste input "Cara"
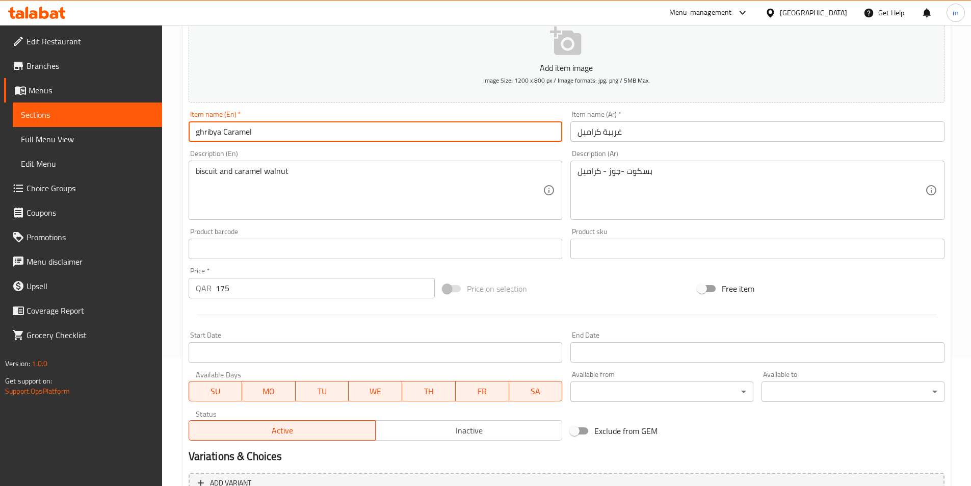
scroll to position [234, 0]
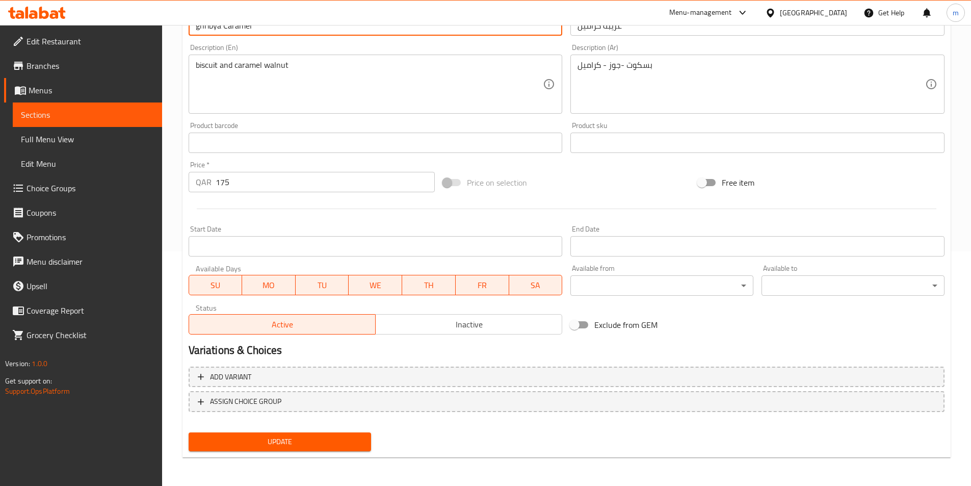
type input "ghribya Caramel"
click at [346, 437] on span "Update" at bounding box center [280, 441] width 167 height 13
